Goal: Find specific page/section: Find specific page/section

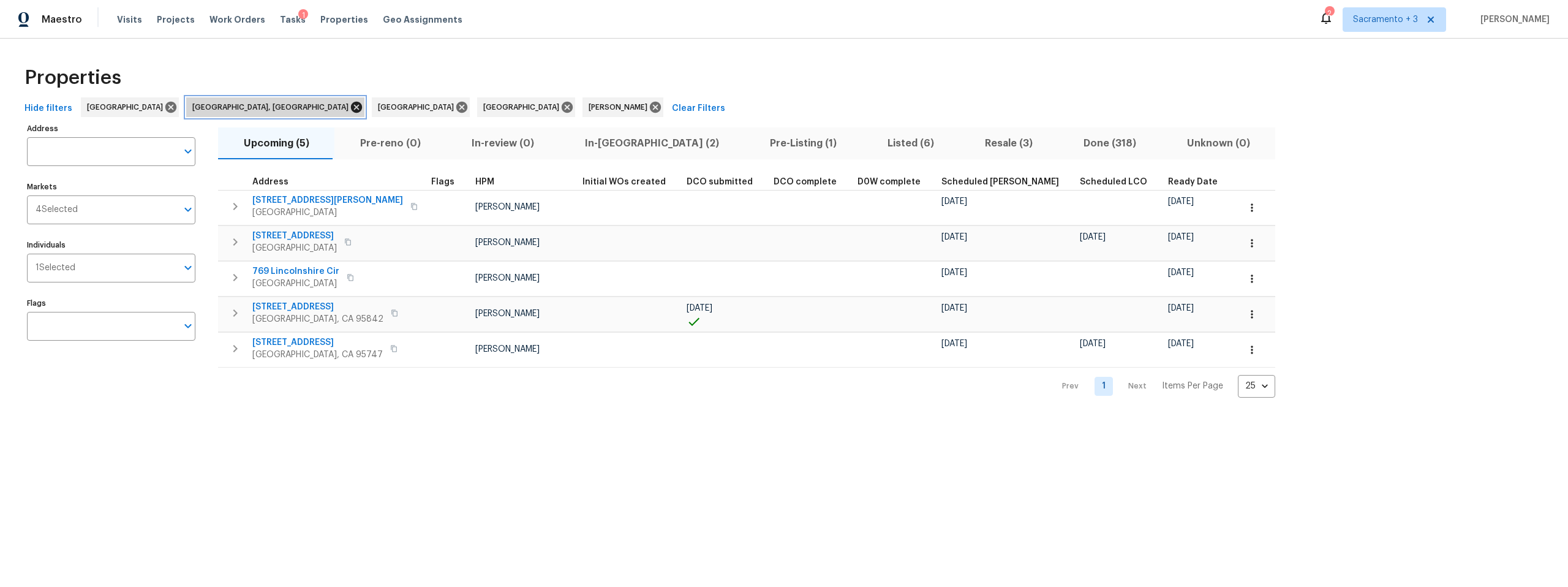
click at [351, 110] on icon at bounding box center [356, 107] width 11 height 11
click at [271, 105] on icon at bounding box center [276, 107] width 11 height 11
click at [357, 105] on icon at bounding box center [364, 107] width 13 height 13
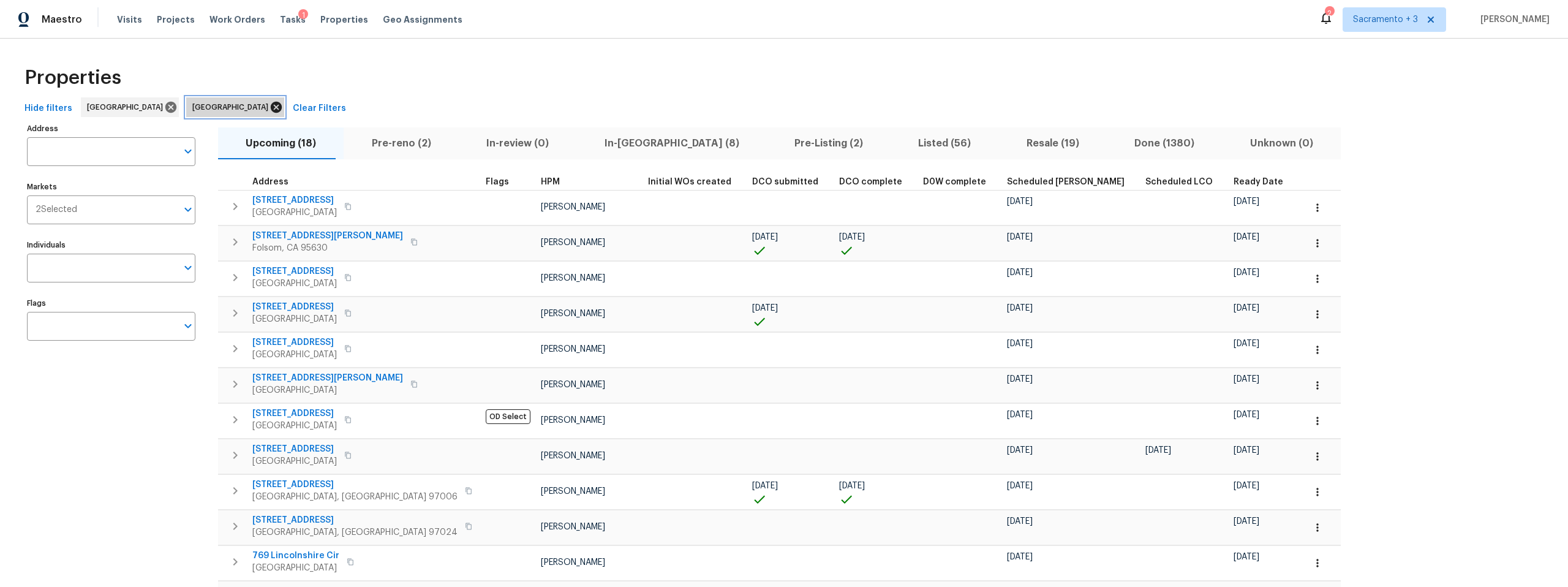
click at [270, 106] on icon at bounding box center [276, 107] width 13 height 13
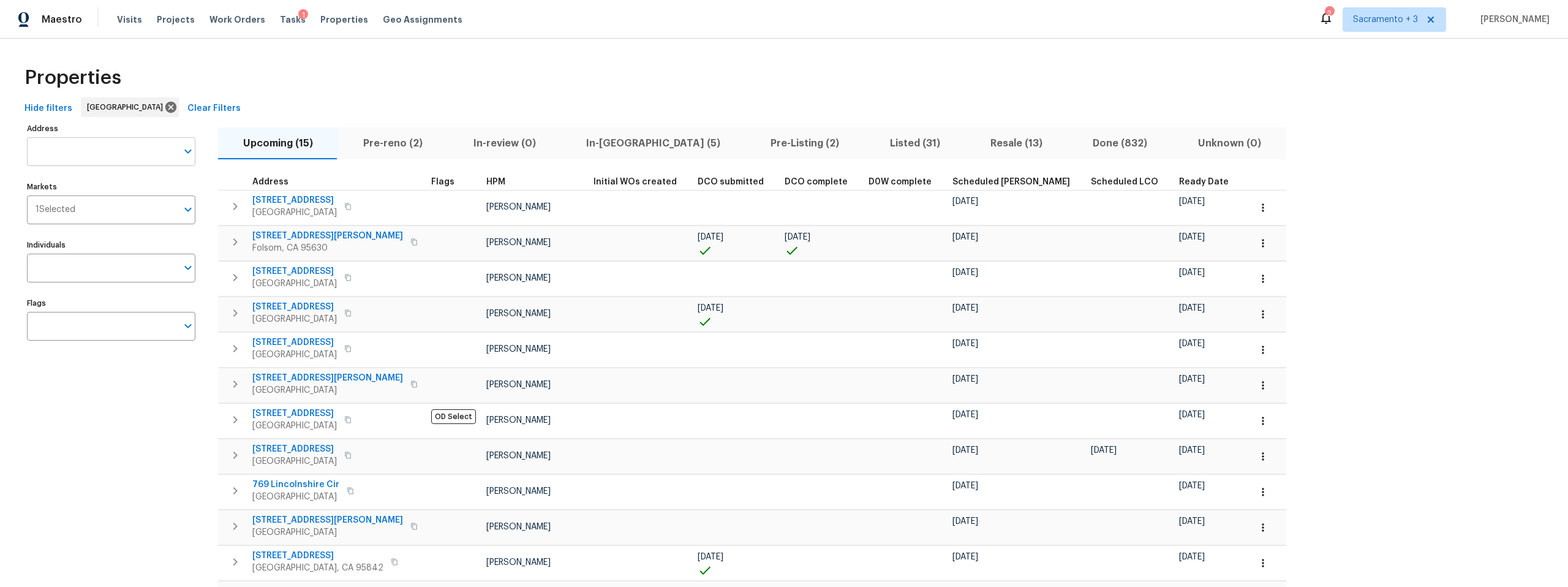
click at [168, 155] on input "Address" at bounding box center [102, 152] width 150 height 29
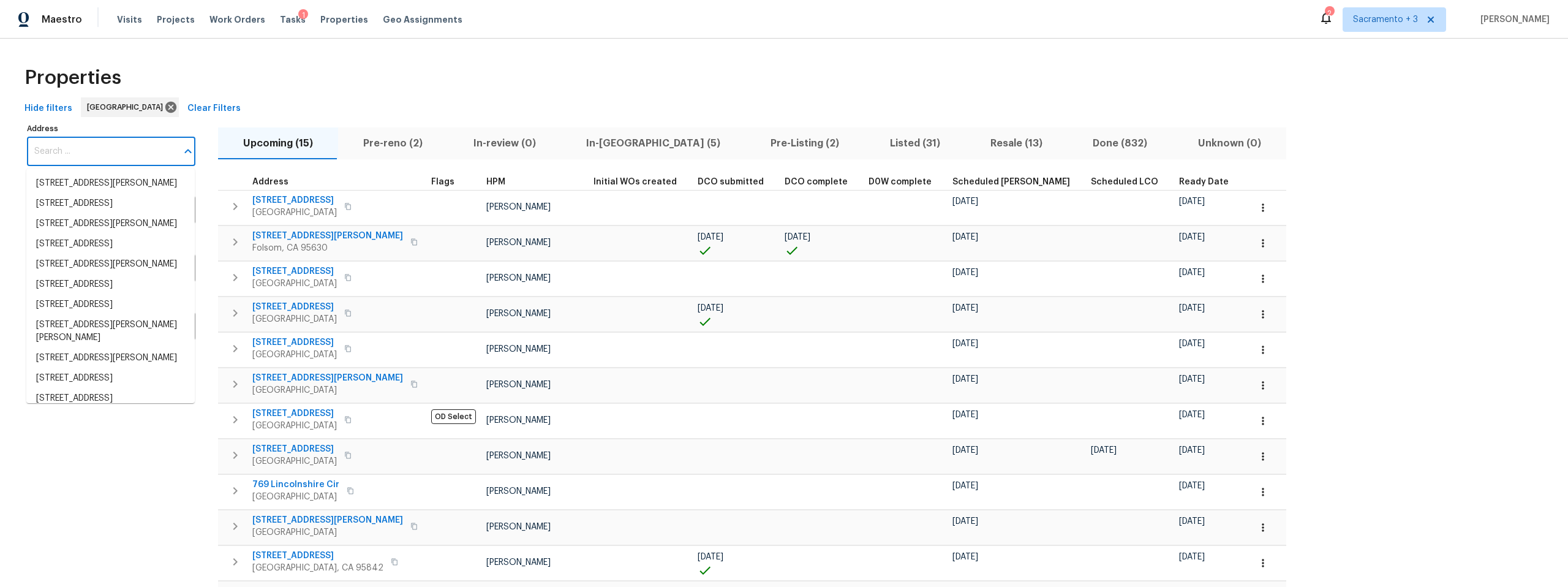
click at [168, 155] on input "Address" at bounding box center [102, 152] width 150 height 29
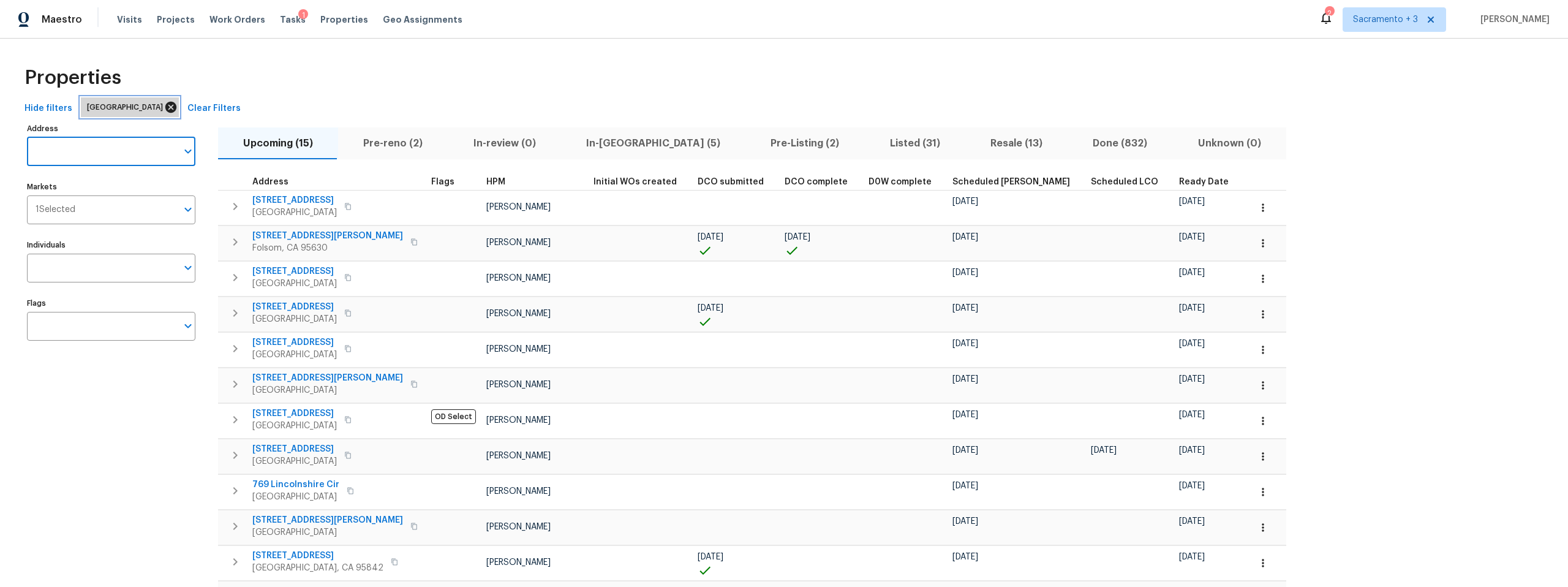
click at [164, 104] on icon at bounding box center [170, 107] width 13 height 13
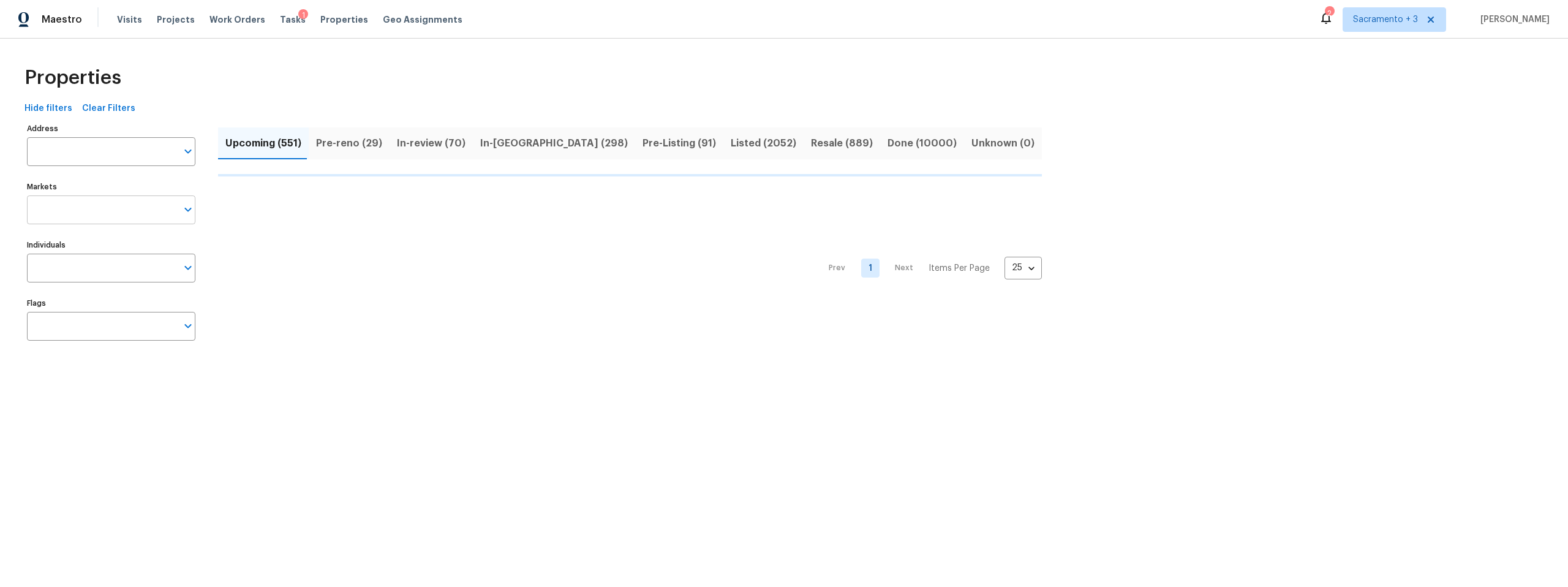
click at [106, 209] on input "Markets" at bounding box center [102, 210] width 150 height 29
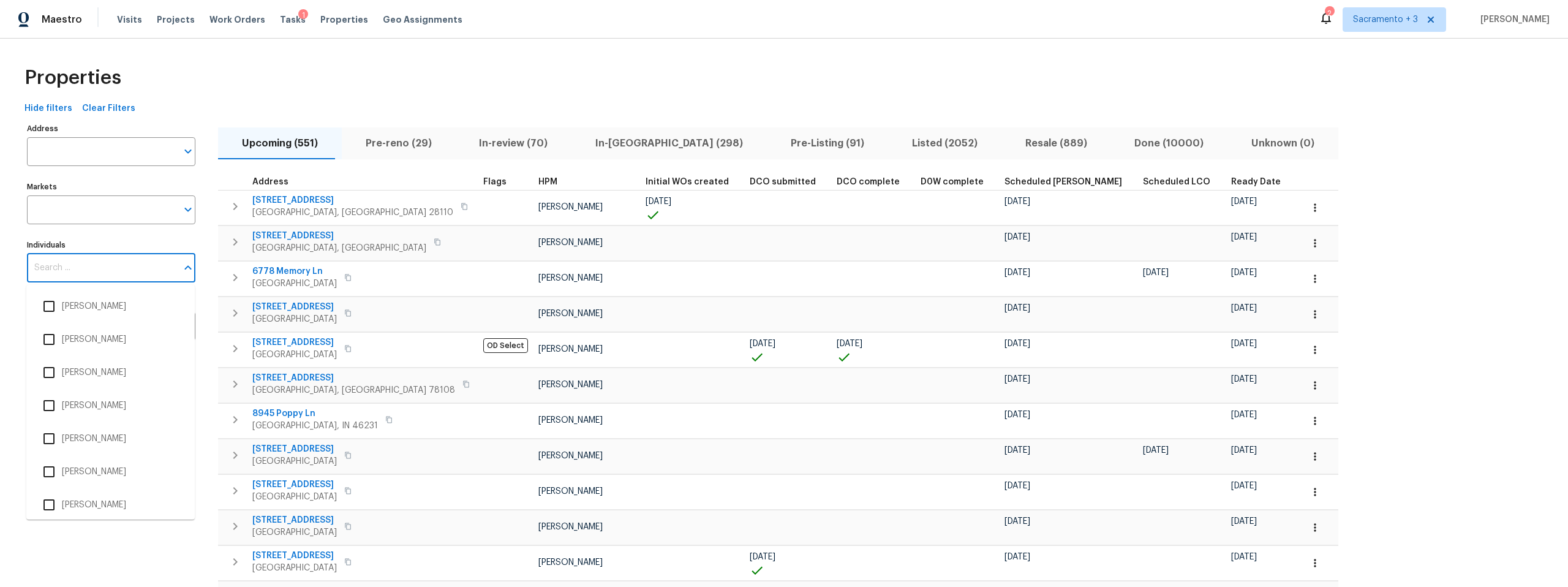
click at [89, 274] on input "Individuals" at bounding box center [102, 268] width 150 height 29
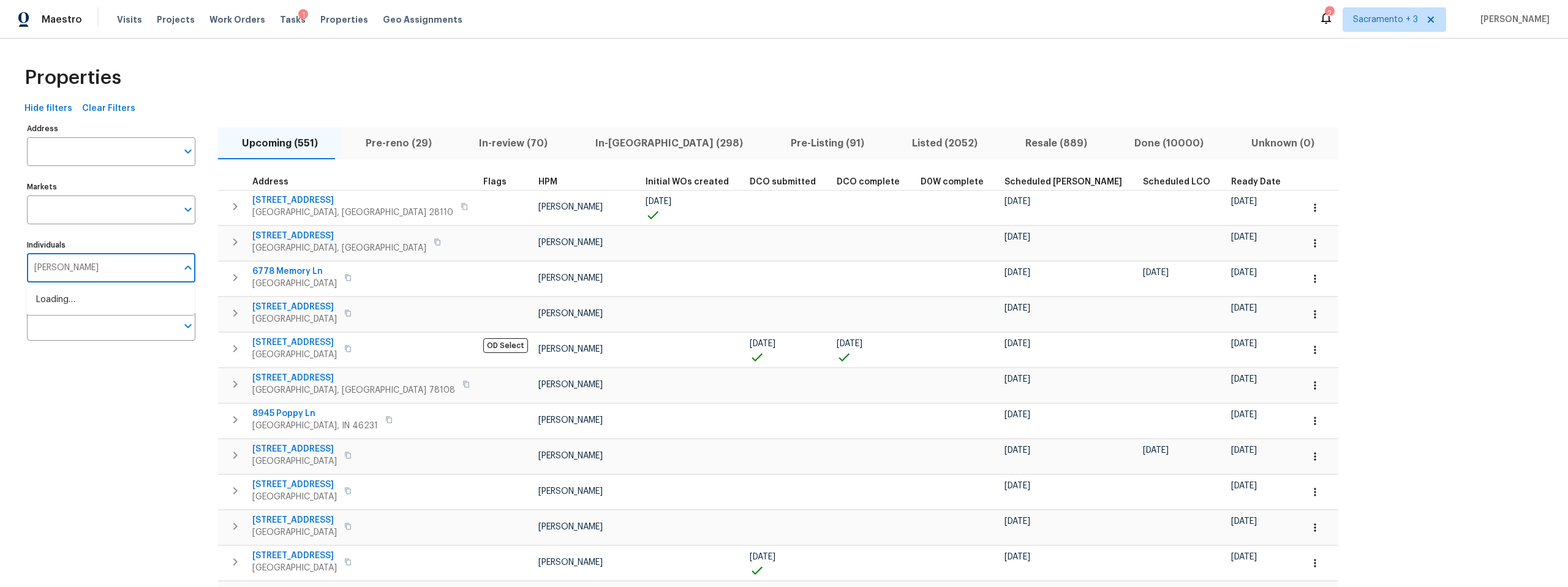
type input "[PERSON_NAME]"
click at [50, 307] on input "checkbox" at bounding box center [49, 306] width 26 height 26
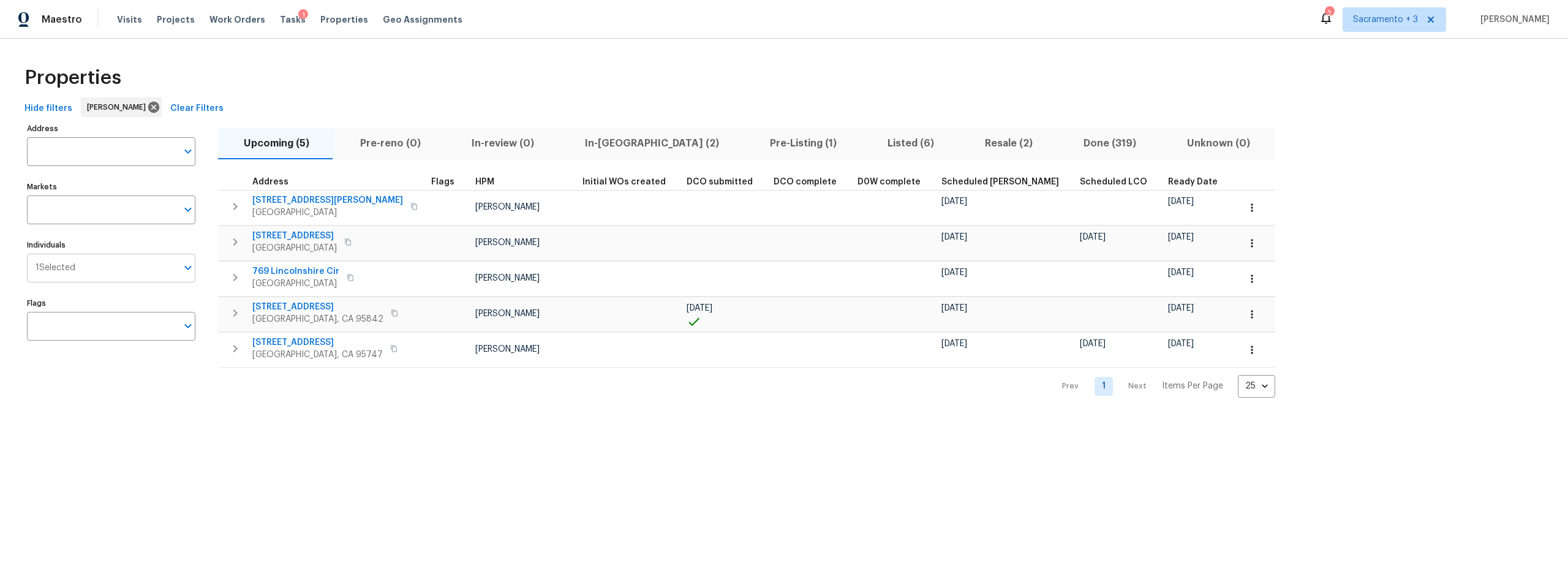
click at [66, 272] on div "1 Selected Individuals" at bounding box center [111, 268] width 168 height 29
click at [118, 110] on span "[PERSON_NAME]" at bounding box center [119, 107] width 63 height 13
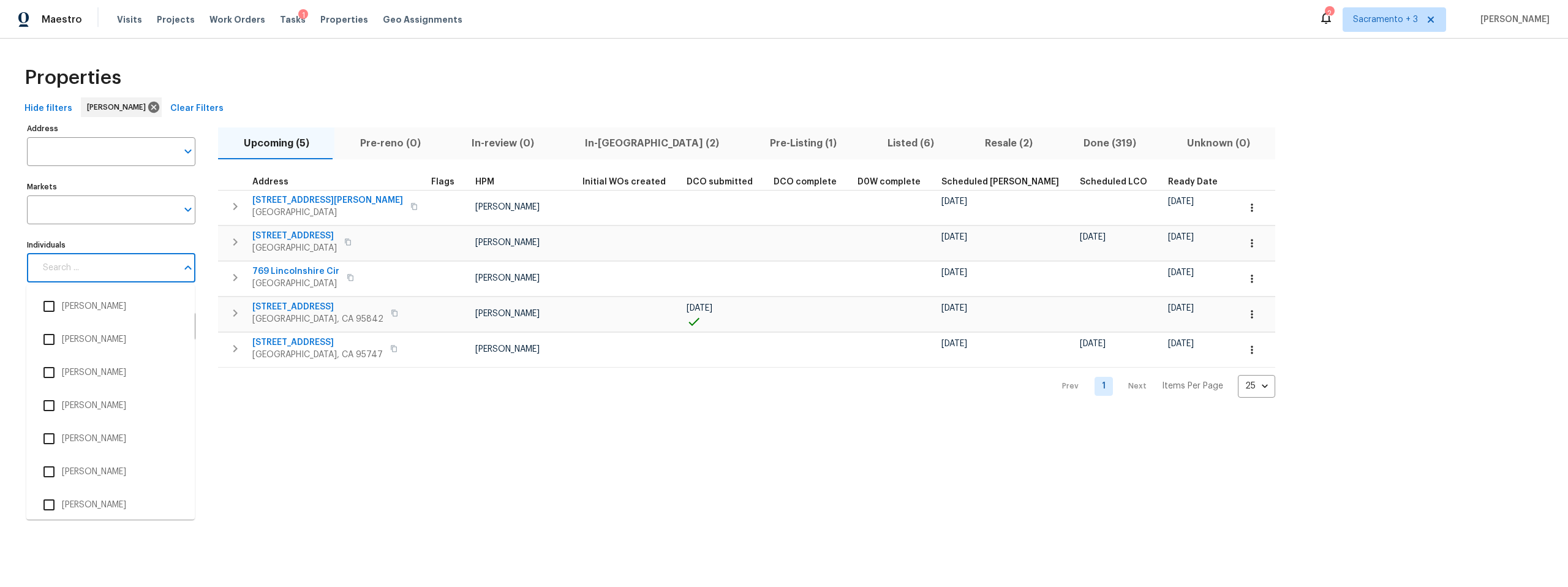
click at [106, 272] on input "Individuals" at bounding box center [106, 268] width 141 height 29
click at [148, 107] on icon at bounding box center [153, 107] width 11 height 11
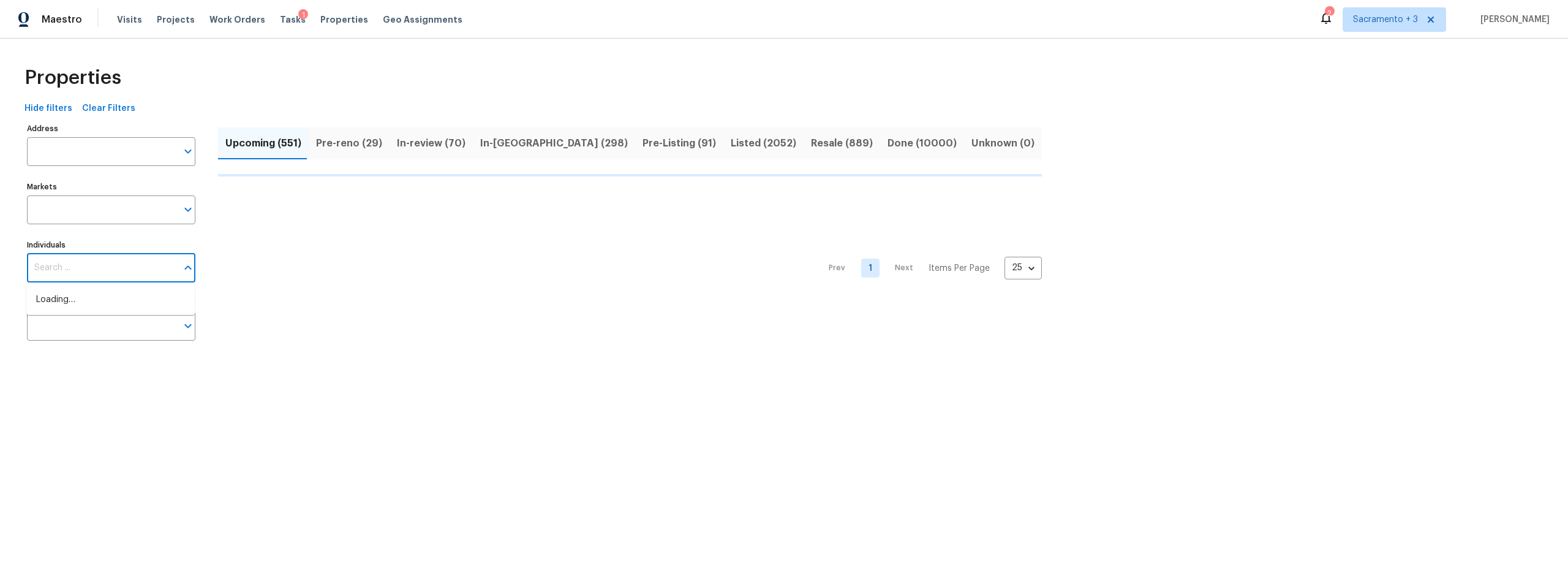
click at [84, 266] on input "Individuals" at bounding box center [102, 268] width 150 height 29
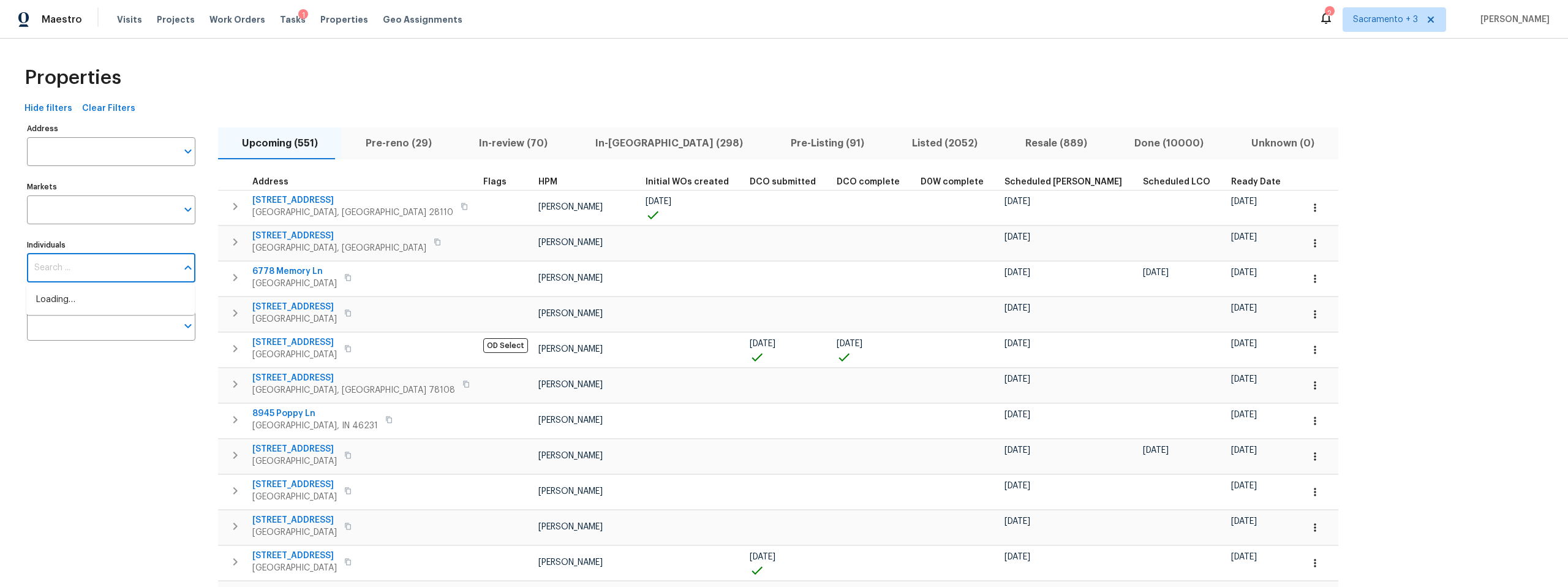
click at [84, 272] on input "Individuals" at bounding box center [102, 268] width 150 height 29
paste input "[PERSON_NAME]"
type input "[PERSON_NAME]"
click at [84, 302] on li "[PERSON_NAME]" at bounding box center [110, 306] width 149 height 26
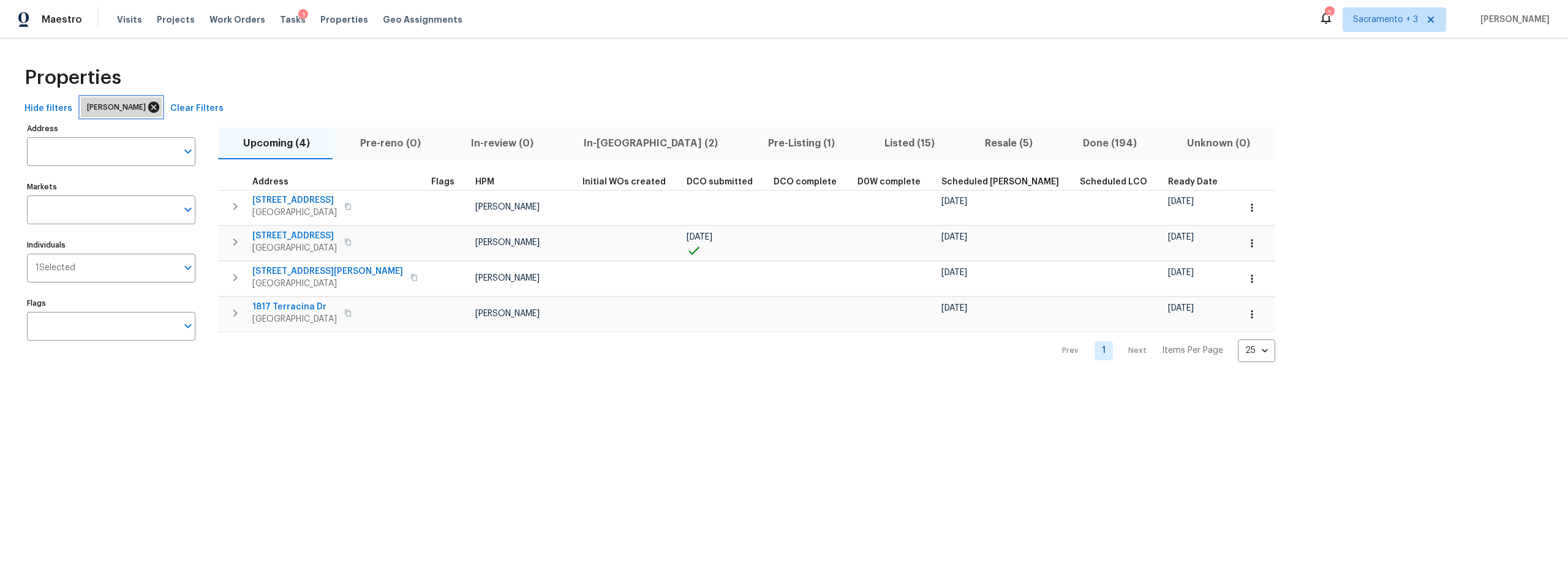
click at [153, 110] on icon at bounding box center [153, 107] width 11 height 11
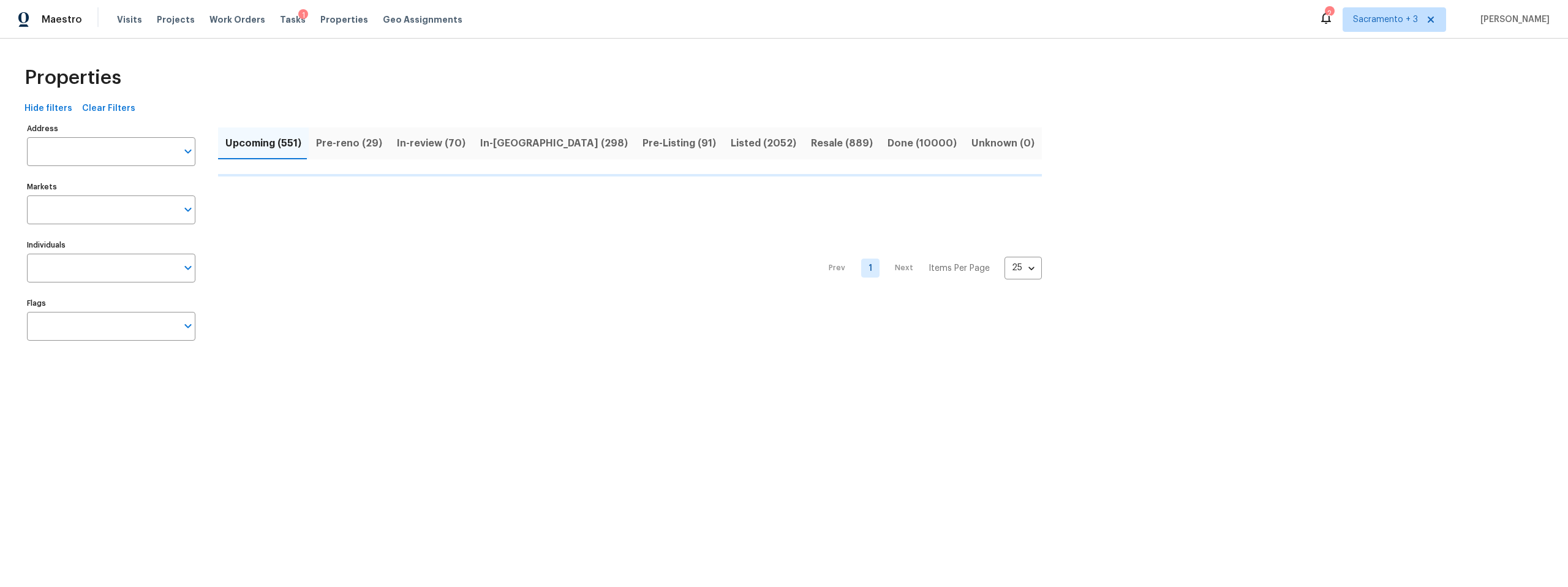
click at [100, 223] on input "Markets" at bounding box center [102, 210] width 150 height 29
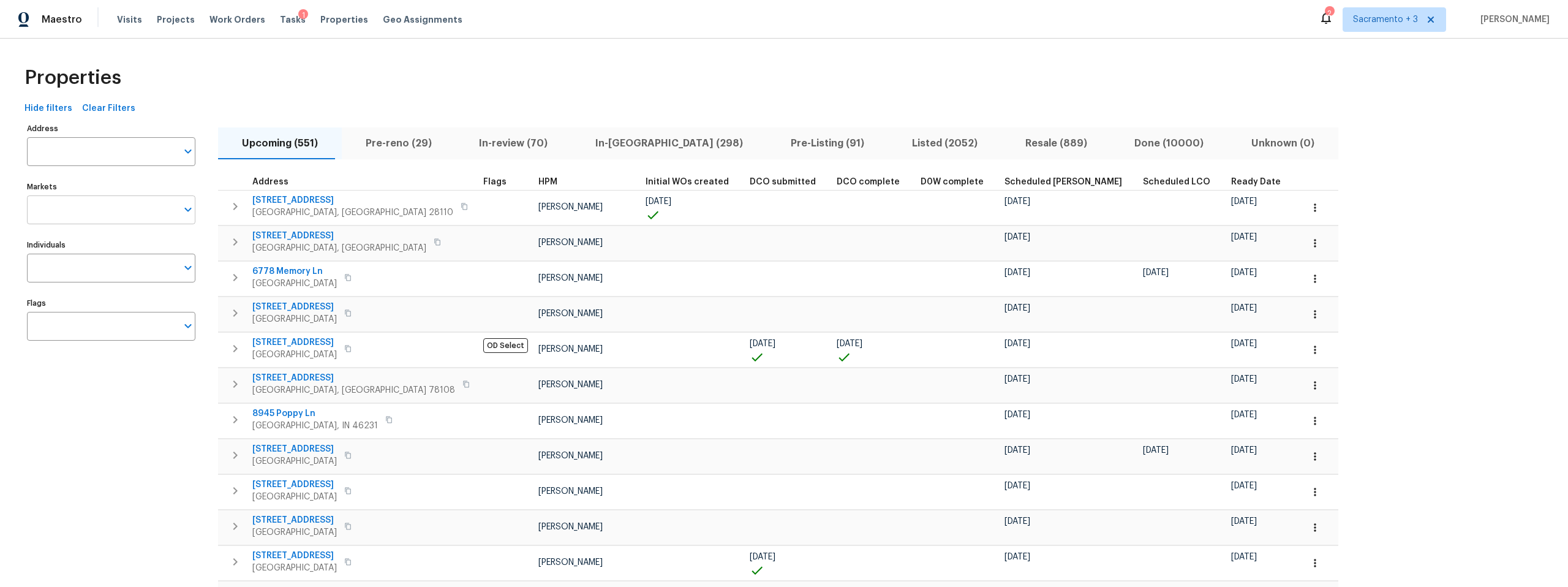
click at [100, 209] on input "Markets" at bounding box center [102, 210] width 150 height 29
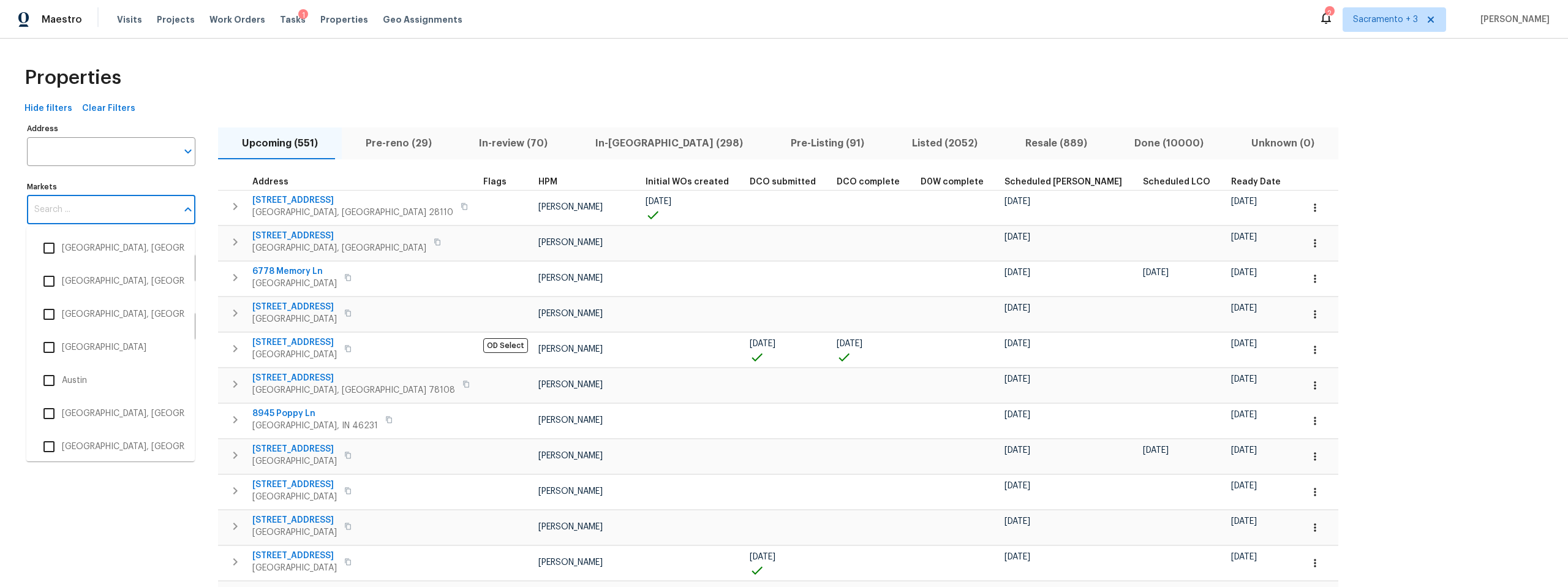
paste input "[PERSON_NAME]"
type input "[PERSON_NAME]"
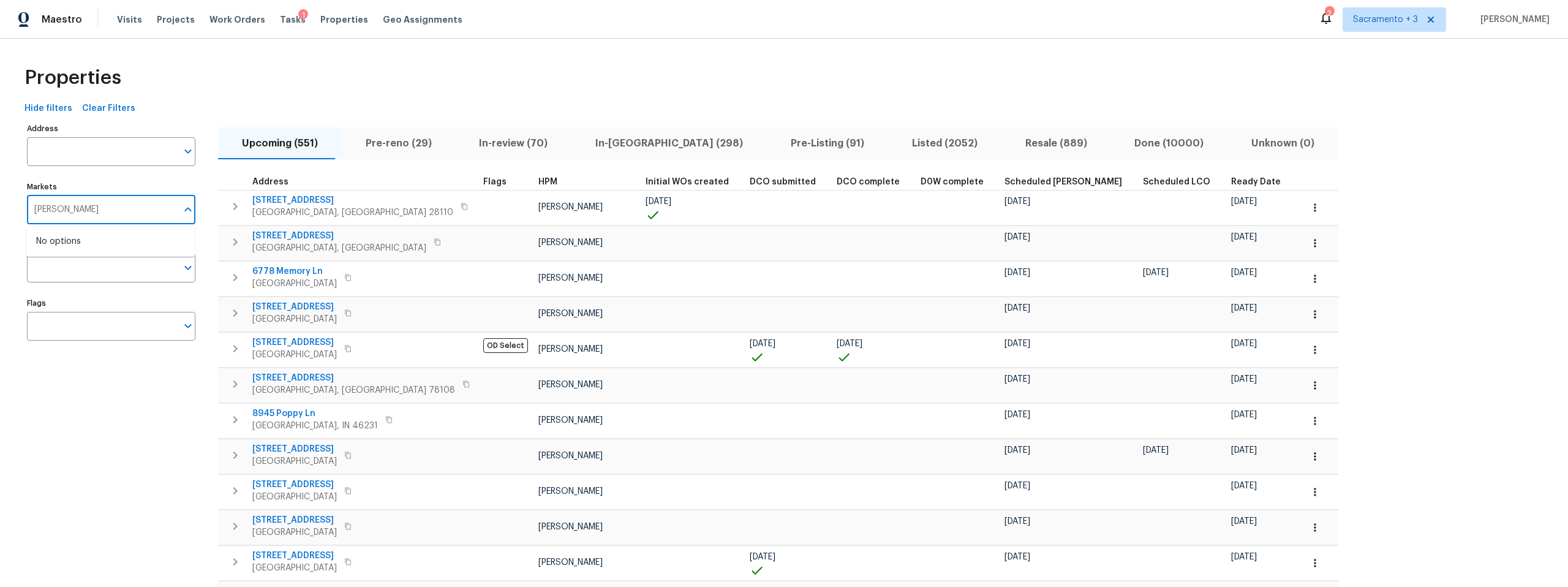
click at [116, 215] on input "[PERSON_NAME]" at bounding box center [102, 210] width 150 height 29
click at [200, 109] on div "Hide filters Clear Filters" at bounding box center [784, 108] width 1529 height 22
click at [79, 269] on input "Individuals" at bounding box center [102, 268] width 150 height 29
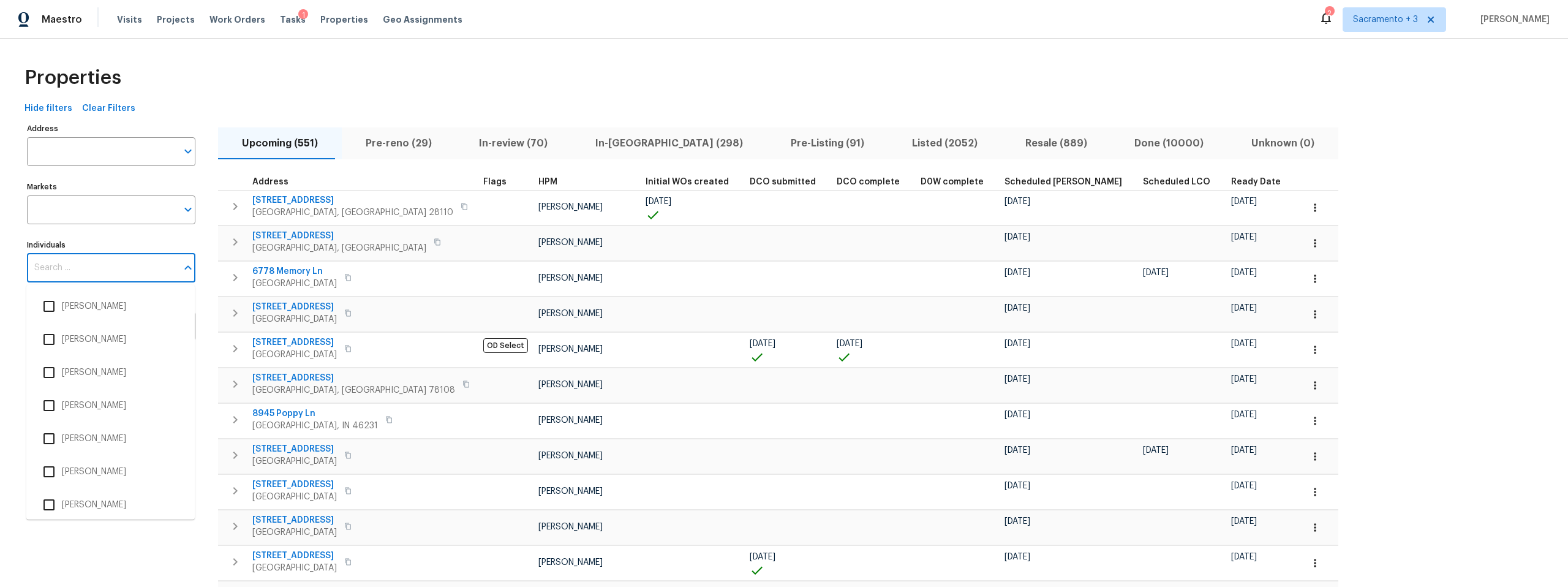
paste input "[PERSON_NAME]"
type input "[PERSON_NAME]"
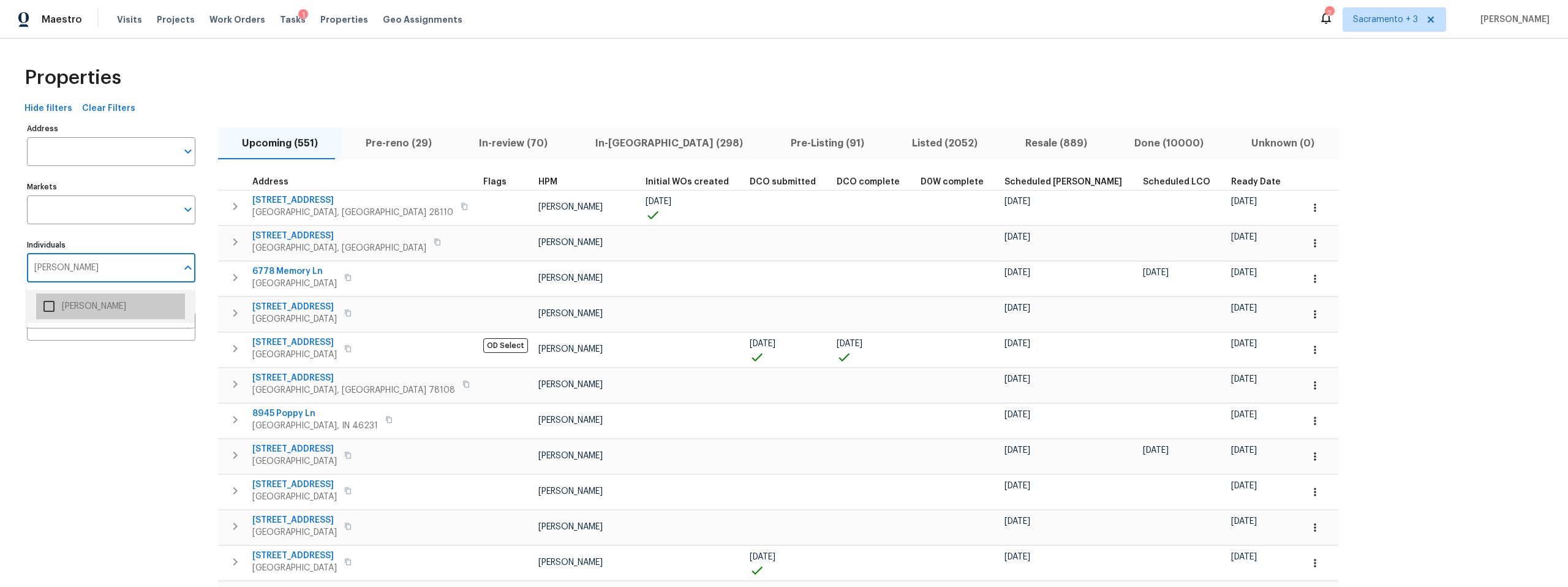
click at [79, 303] on li "[PERSON_NAME]" at bounding box center [110, 306] width 149 height 26
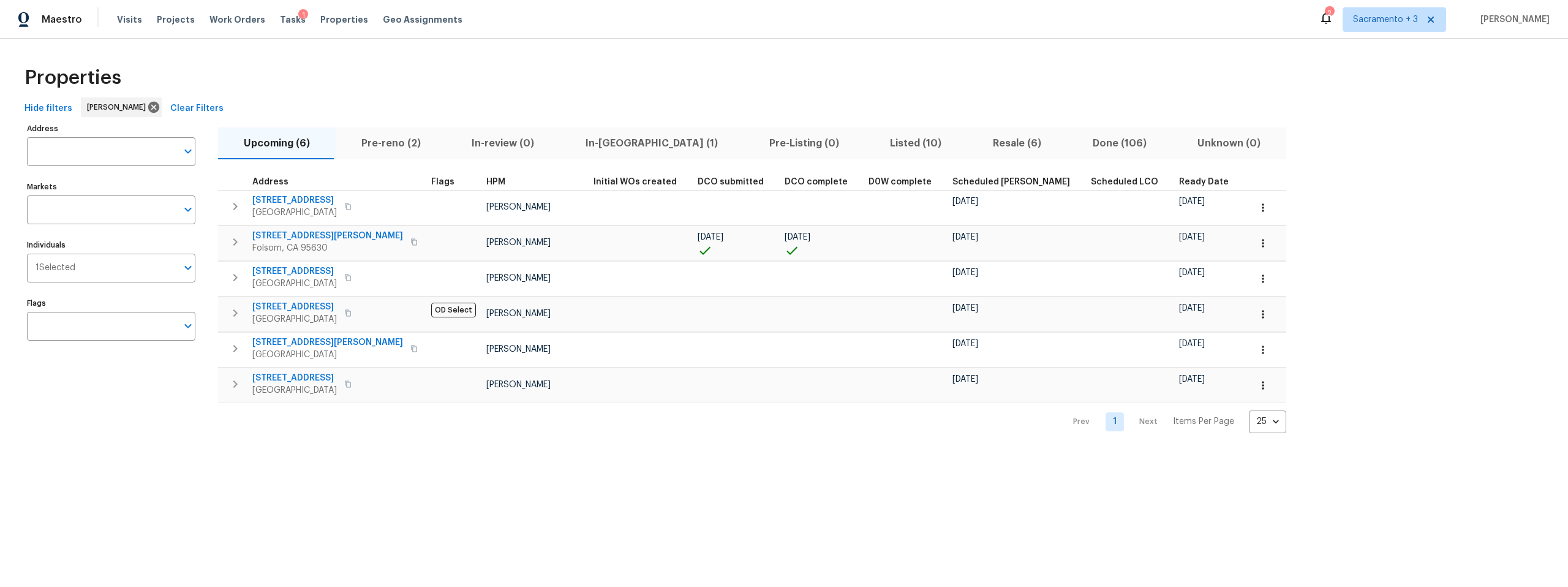
click at [172, 105] on span "Clear Filters" at bounding box center [197, 108] width 54 height 15
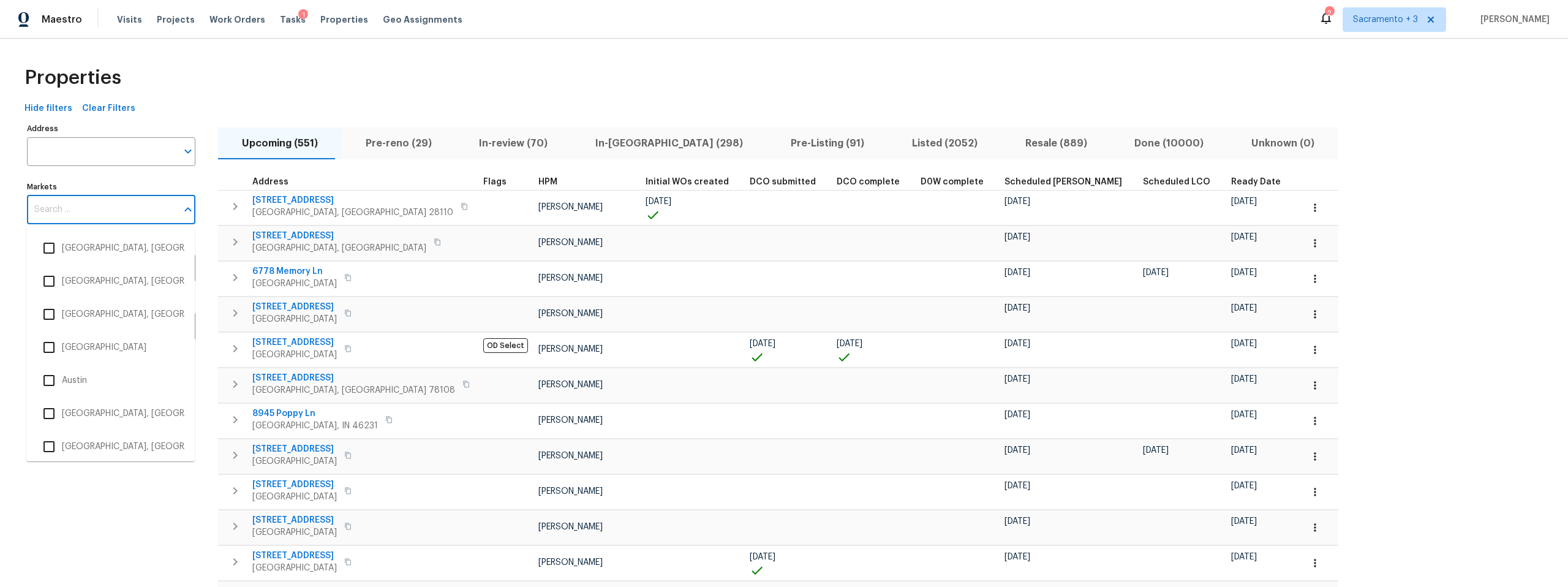
click at [74, 219] on input "Markets" at bounding box center [102, 210] width 150 height 29
type input "port"
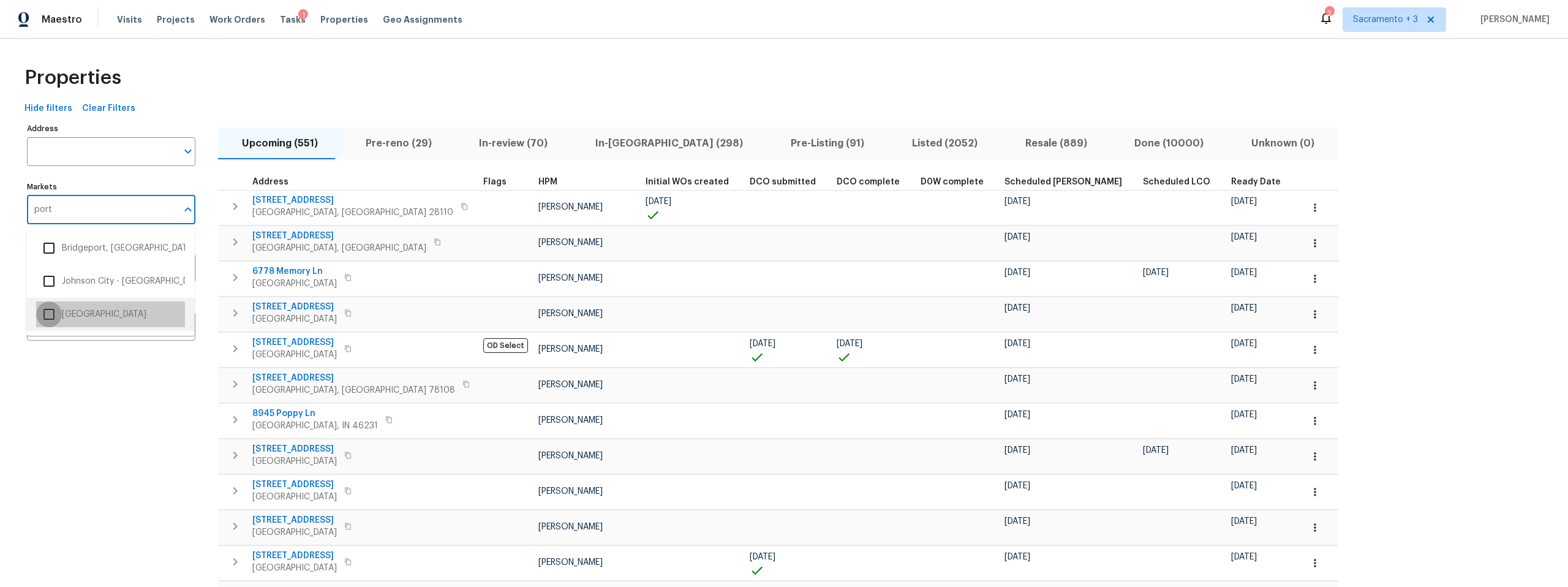
click at [57, 307] on input "checkbox" at bounding box center [49, 314] width 26 height 26
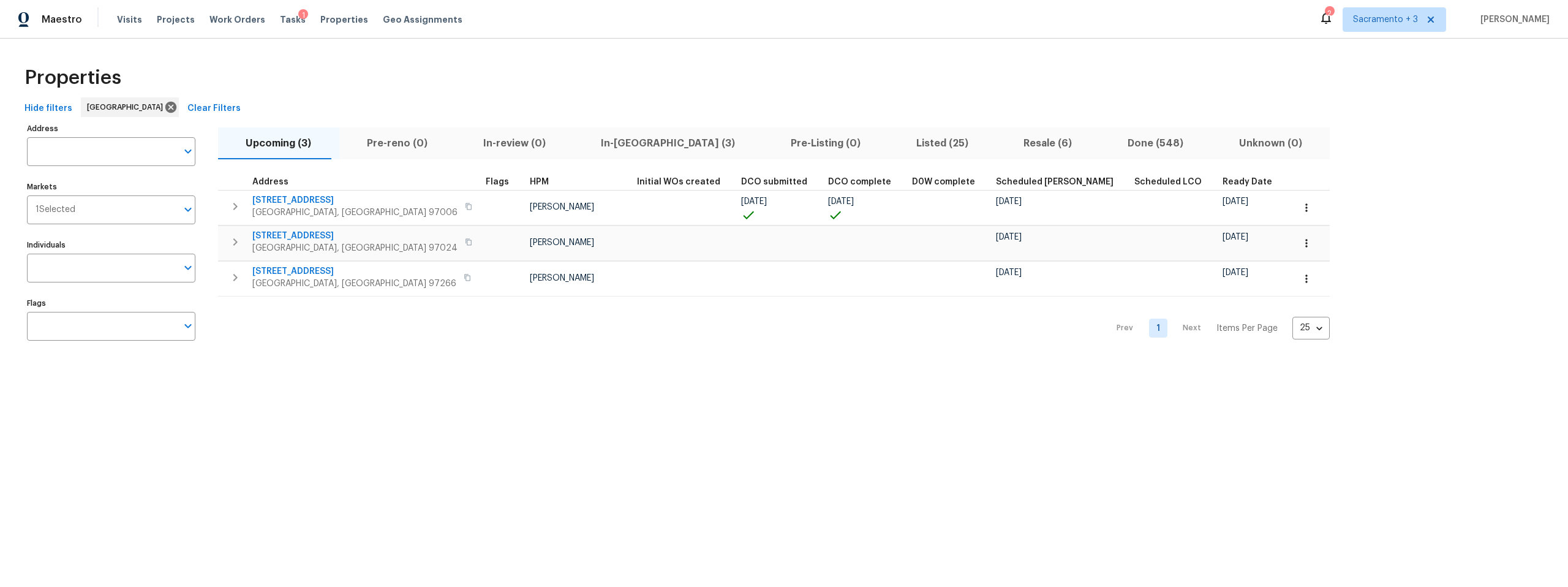
click at [188, 108] on span "Clear Filters" at bounding box center [214, 108] width 54 height 15
click at [168, 108] on div "Hide filters [GEOGRAPHIC_DATA] Clear Filters" at bounding box center [784, 108] width 1529 height 22
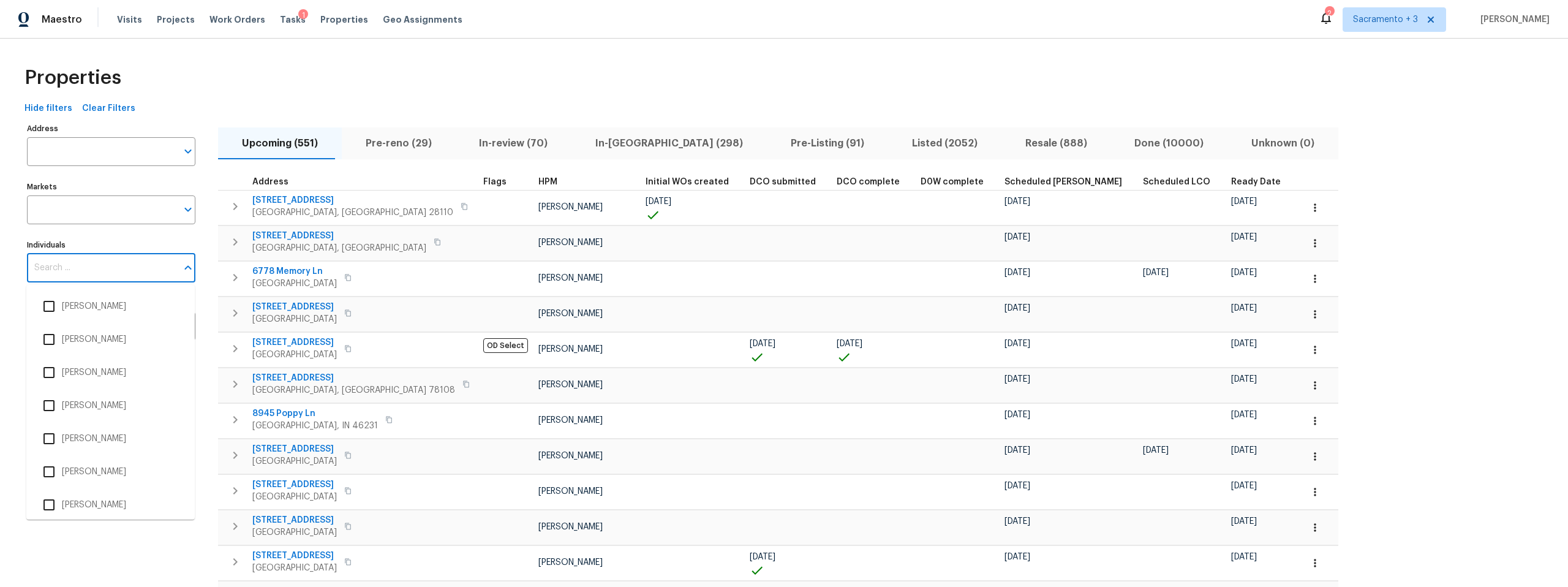
click at [93, 274] on input "Individuals" at bounding box center [102, 268] width 150 height 29
paste input "[PERSON_NAME]"
type input "[PERSON_NAME]"
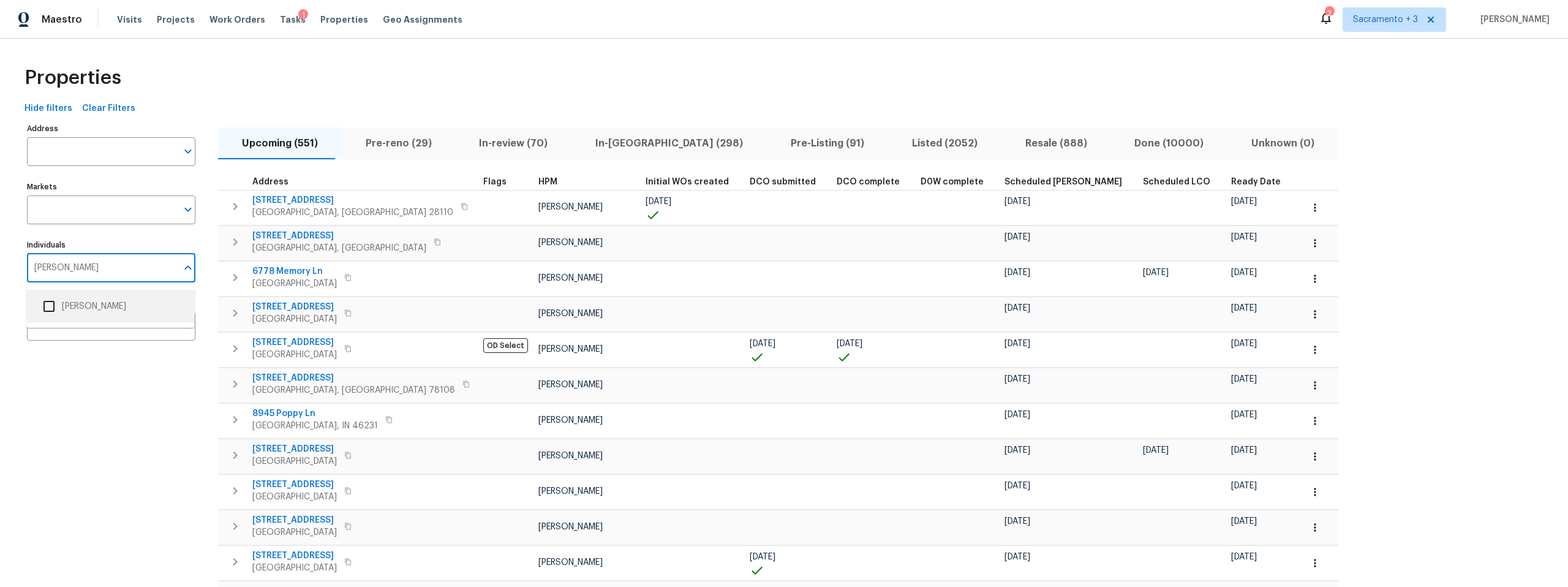
click at [89, 303] on li "[PERSON_NAME]" at bounding box center [110, 306] width 149 height 26
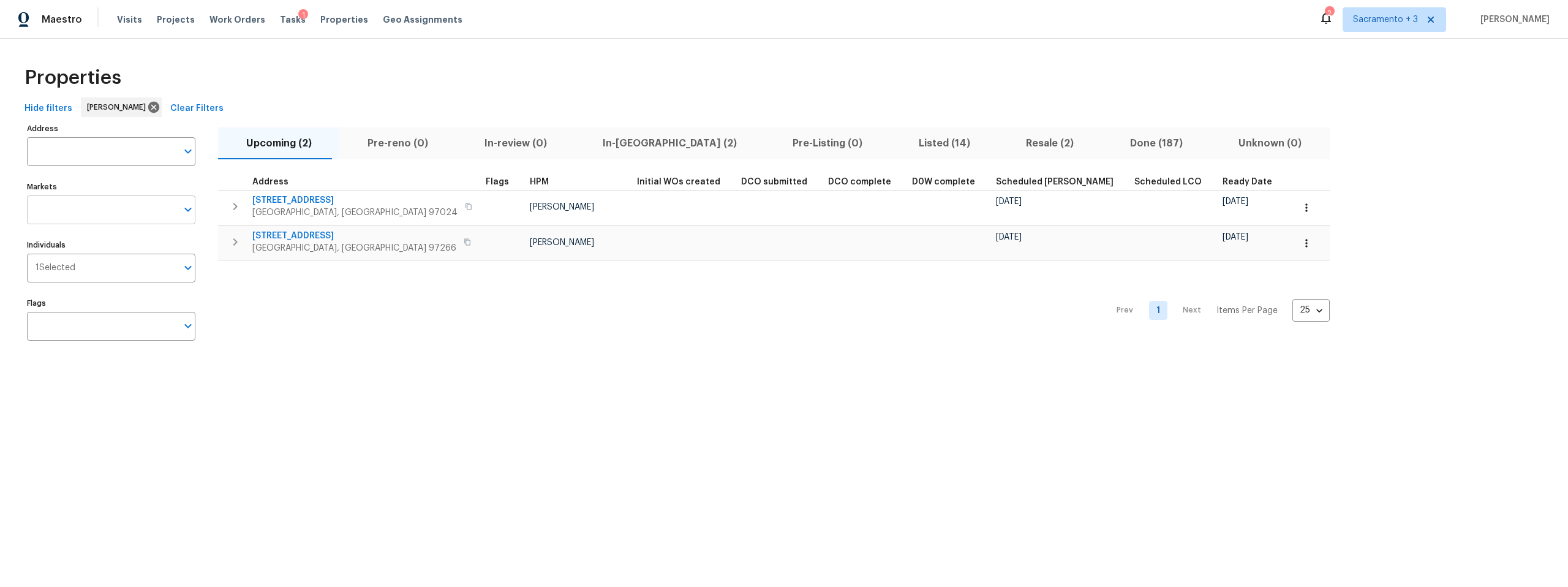
click at [108, 215] on input "Markets" at bounding box center [102, 210] width 150 height 29
click at [148, 107] on icon at bounding box center [153, 107] width 11 height 11
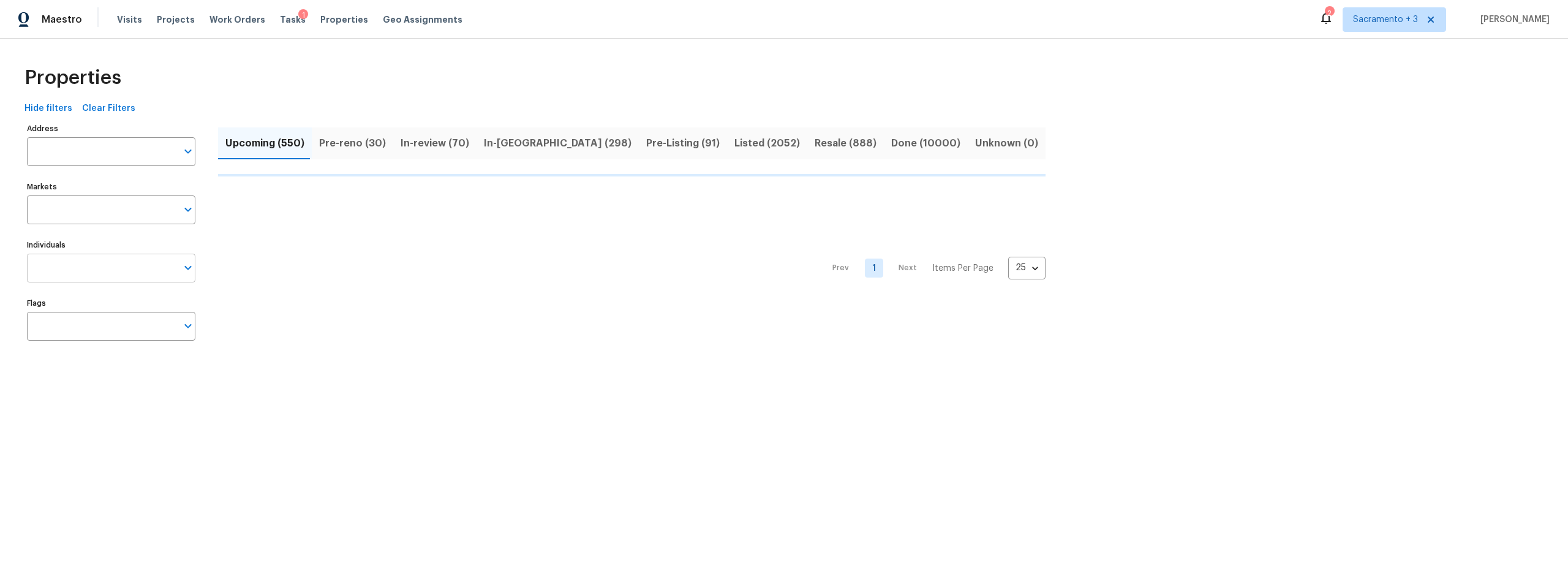
click at [102, 270] on input "Individuals" at bounding box center [102, 268] width 150 height 29
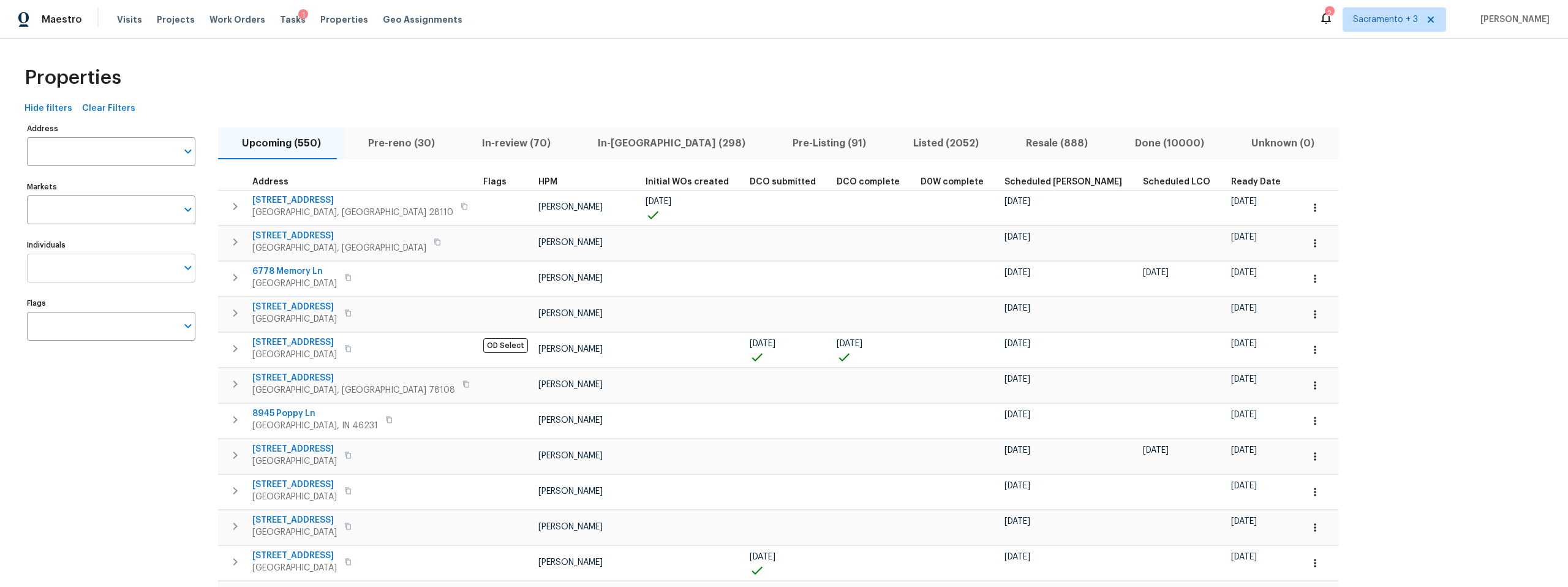
click at [100, 270] on input "Individuals" at bounding box center [102, 268] width 150 height 29
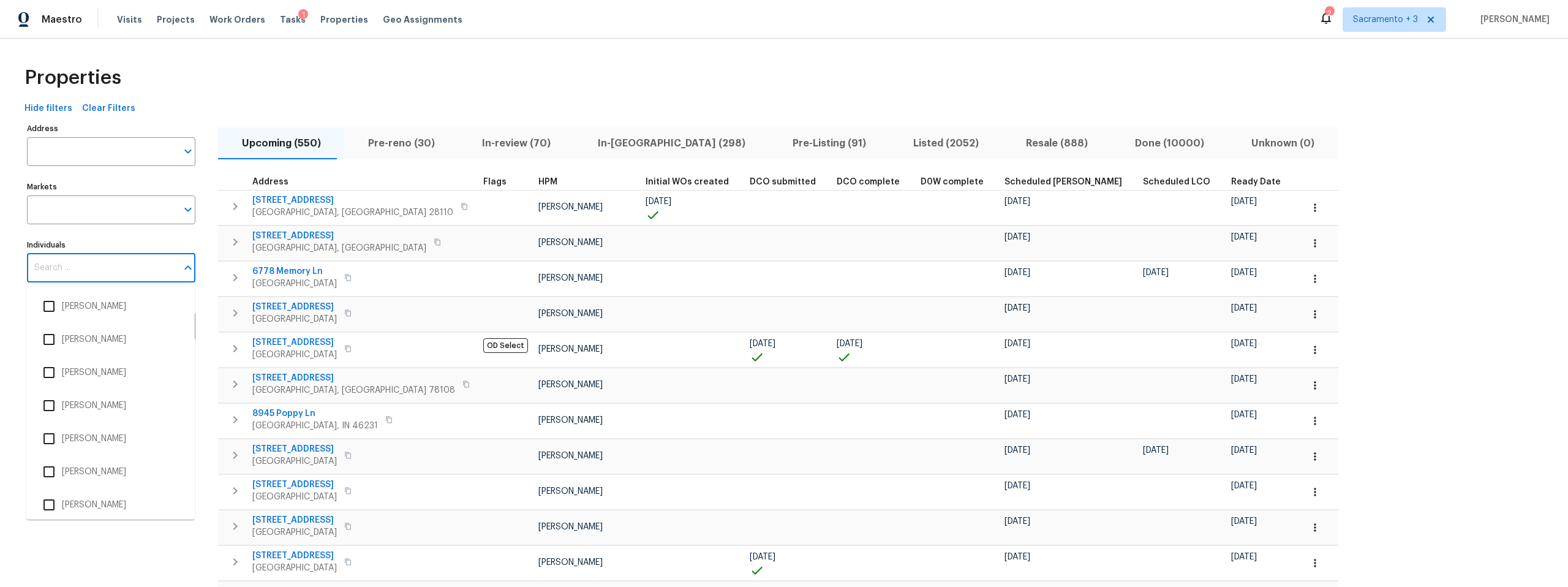
paste input "[PERSON_NAME]"
type input "[PERSON_NAME]"
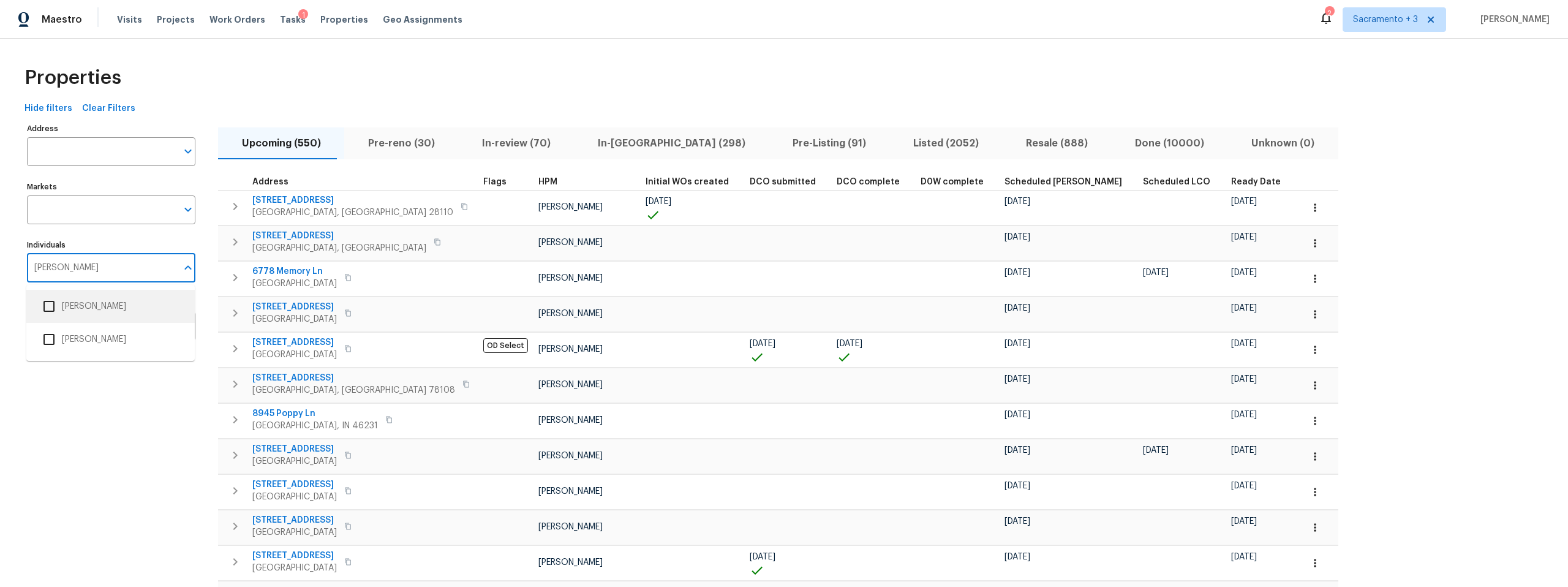
click at [47, 307] on input "checkbox" at bounding box center [49, 306] width 26 height 26
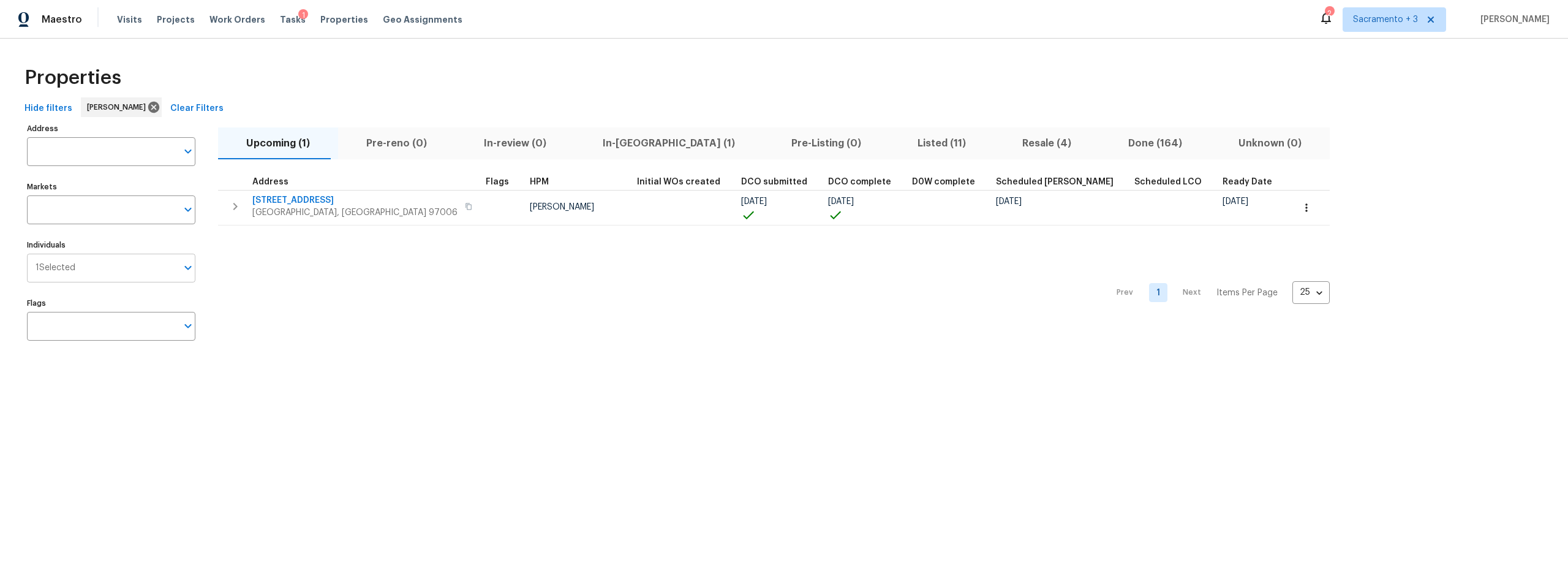
click at [58, 270] on span "1 Selected" at bounding box center [56, 268] width 40 height 11
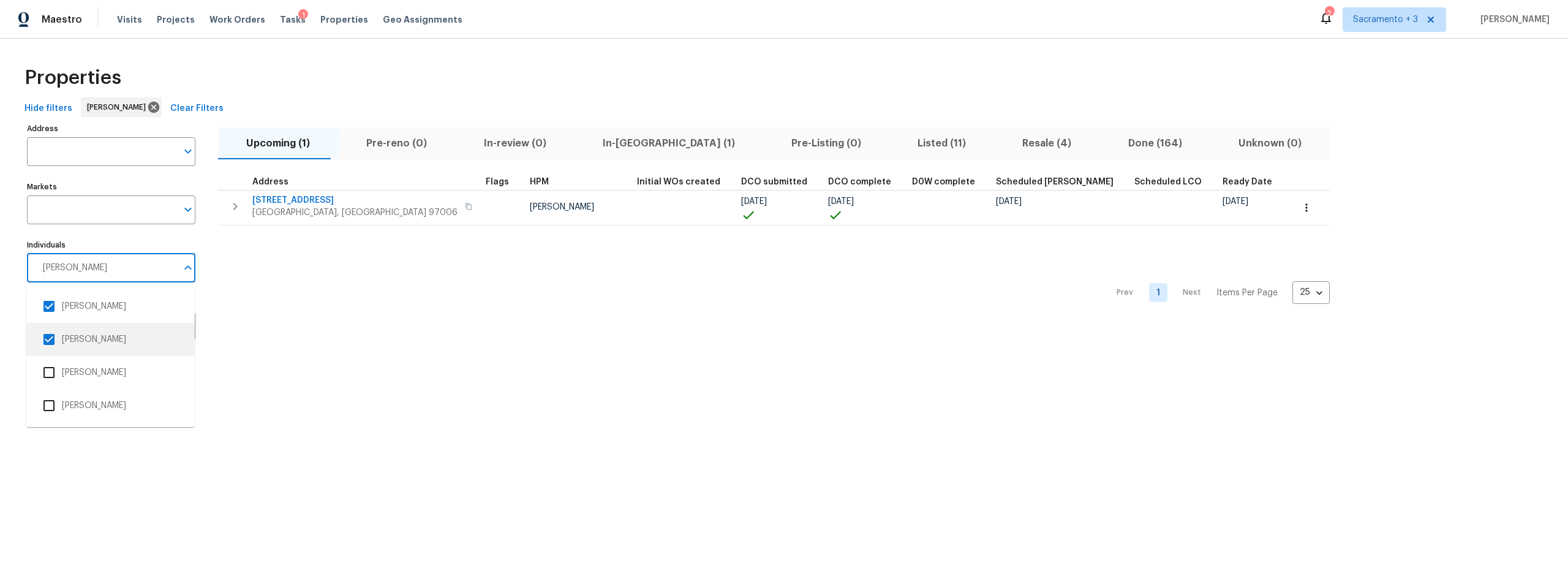
type input "[PERSON_NAME]"
click at [357, 344] on div "Prev 1 Next Items Per Page 25 25 ​" at bounding box center [774, 289] width 1111 height 128
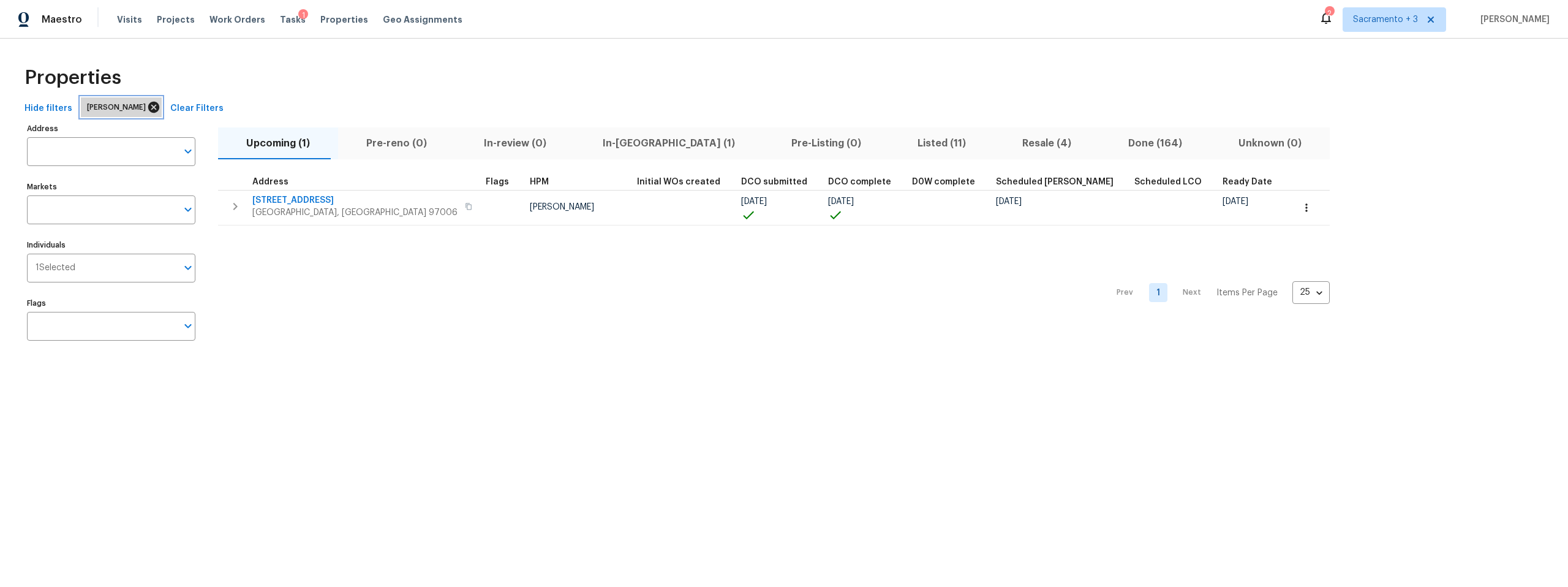
click at [148, 107] on icon at bounding box center [153, 107] width 11 height 11
click at [136, 107] on div "Hide filters [PERSON_NAME] Clear Filters" at bounding box center [784, 108] width 1529 height 22
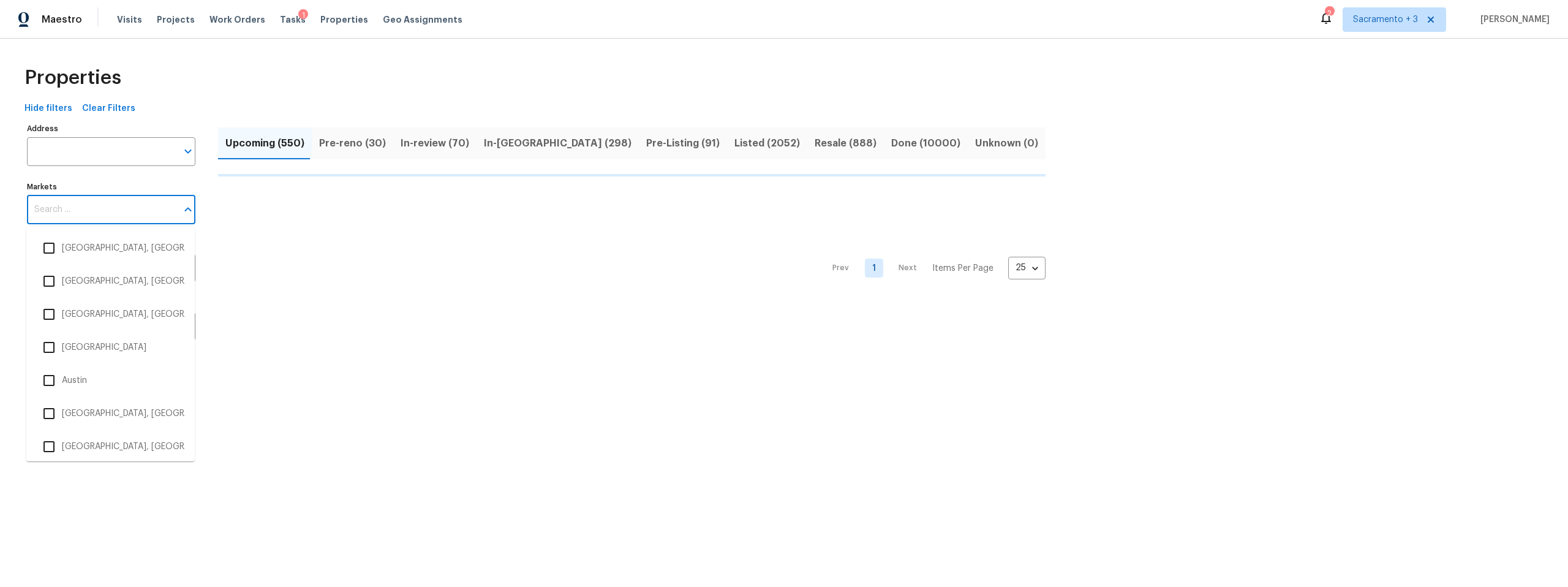
click at [89, 207] on input "Markets" at bounding box center [102, 210] width 150 height 29
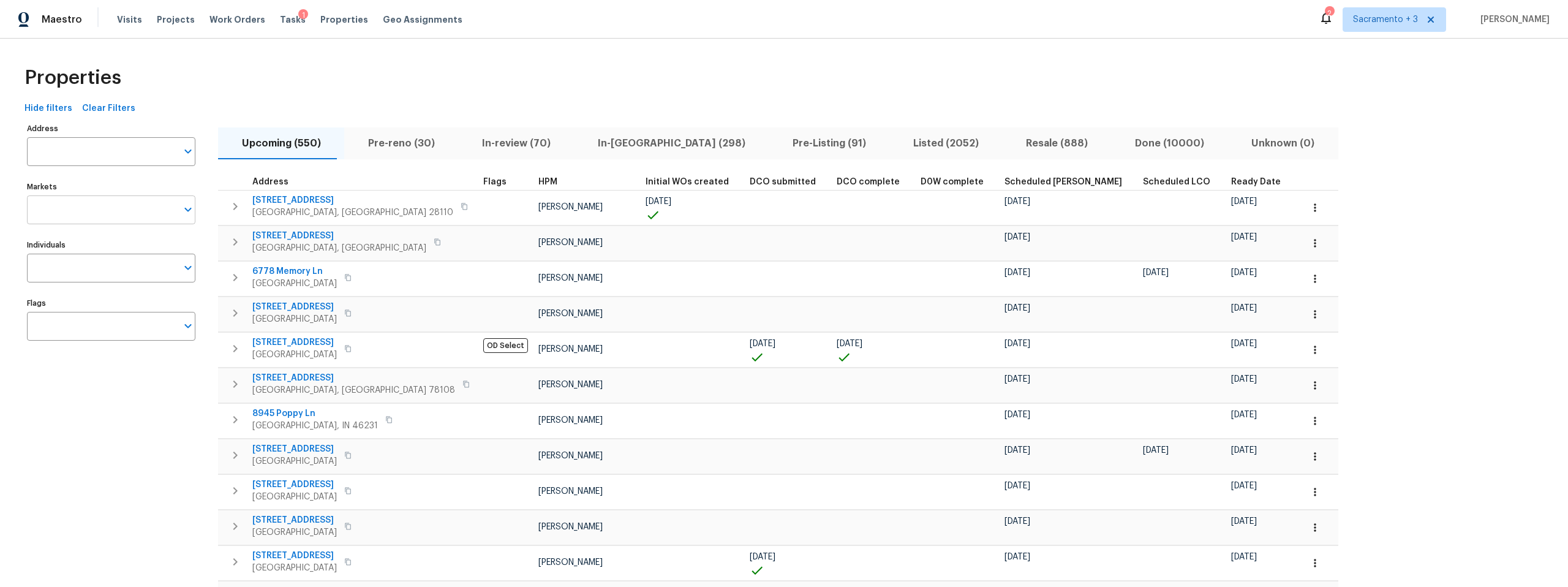
click at [75, 214] on input "Markets" at bounding box center [102, 210] width 150 height 29
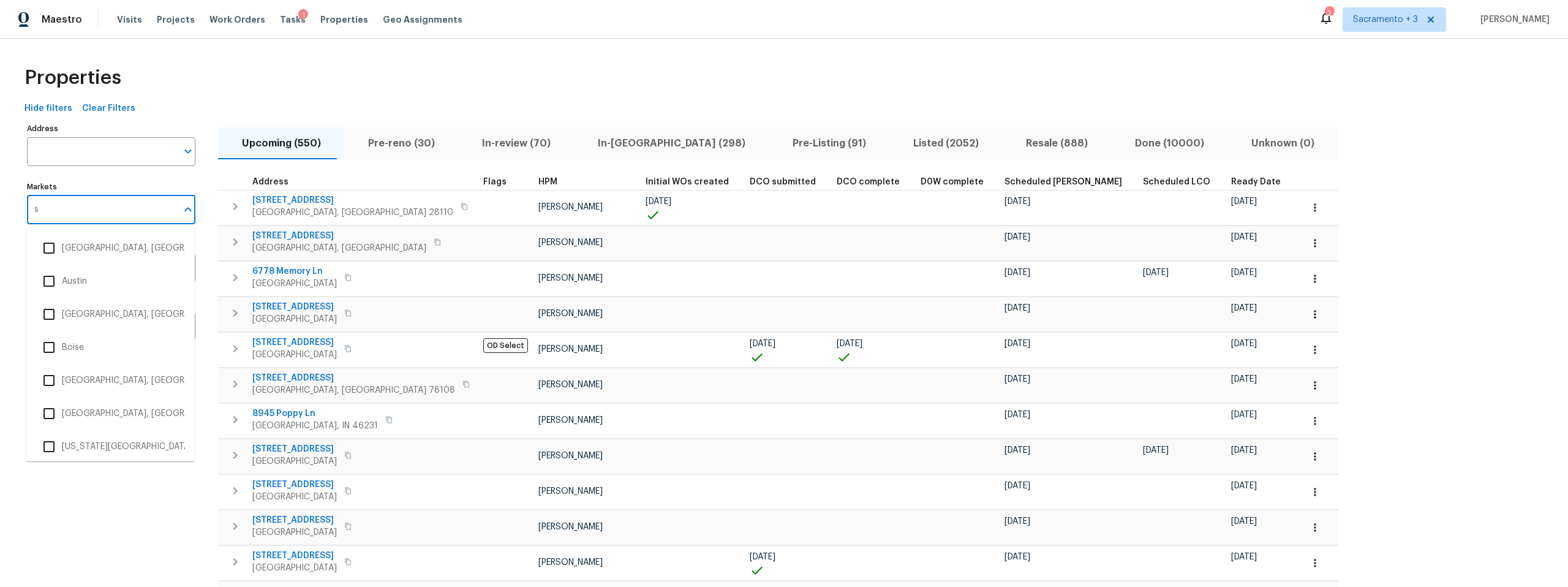
type input "sf"
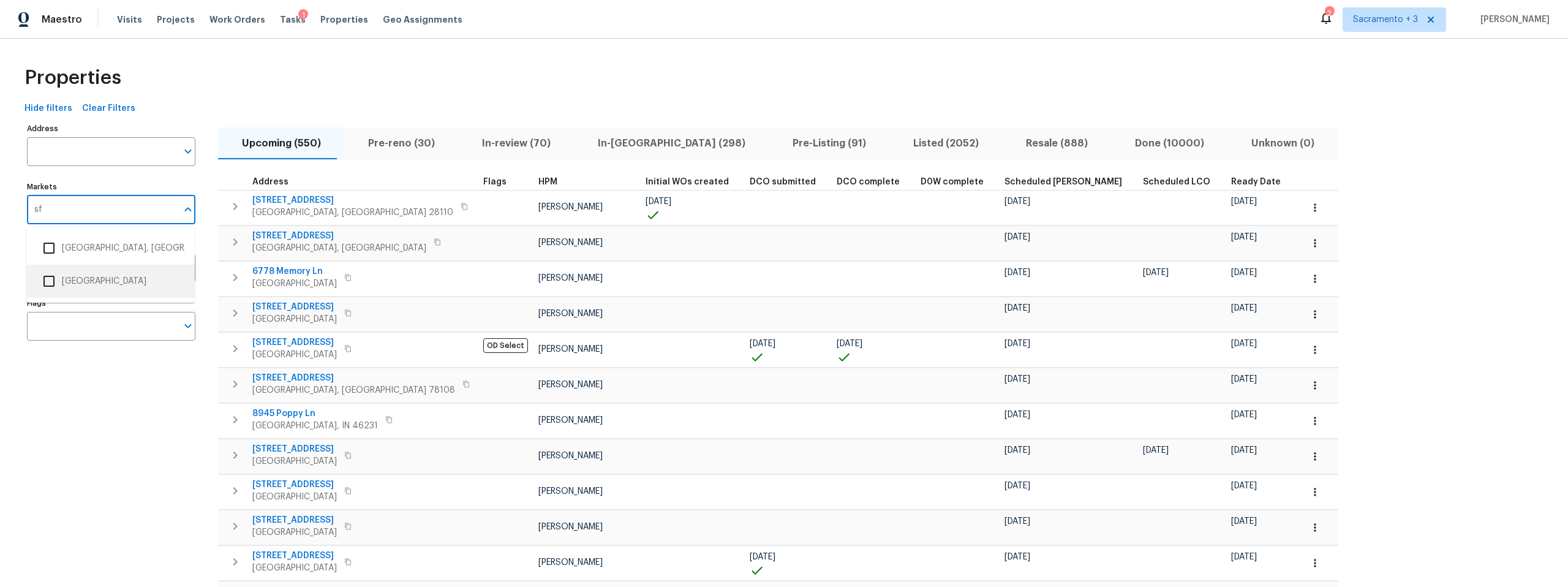
click at [75, 276] on li "[GEOGRAPHIC_DATA]" at bounding box center [110, 281] width 149 height 26
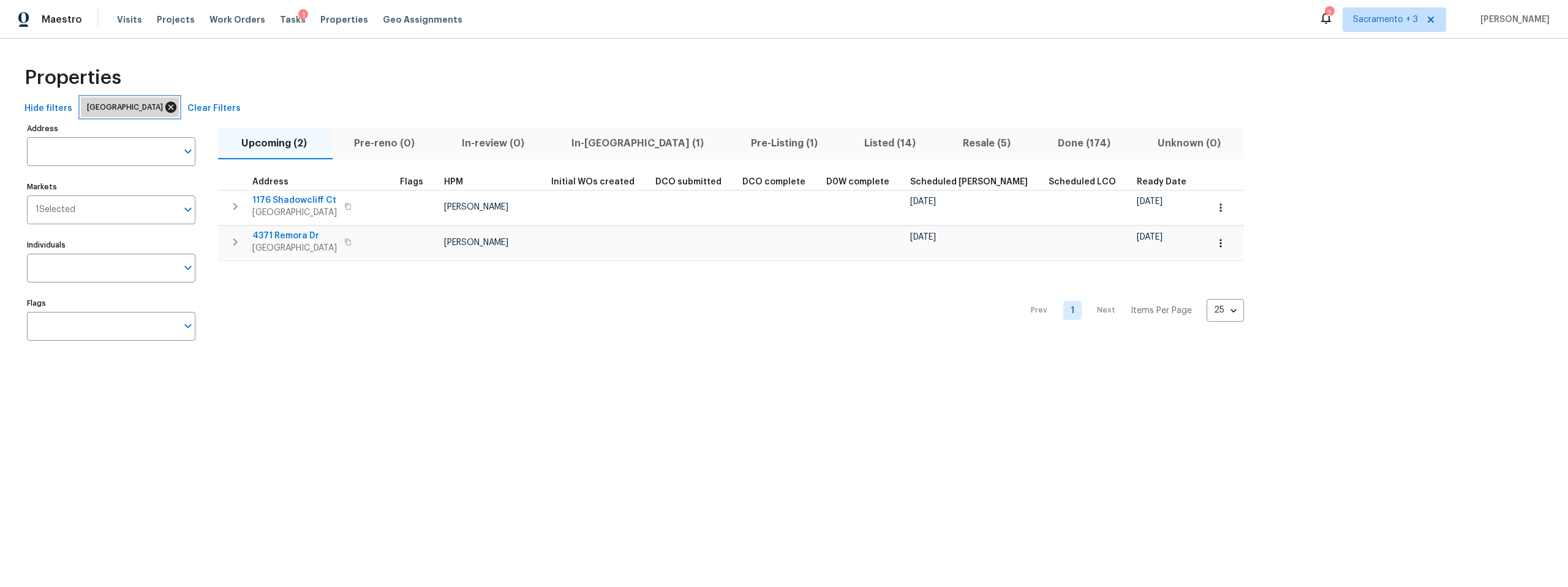
click at [171, 106] on icon at bounding box center [170, 107] width 11 height 11
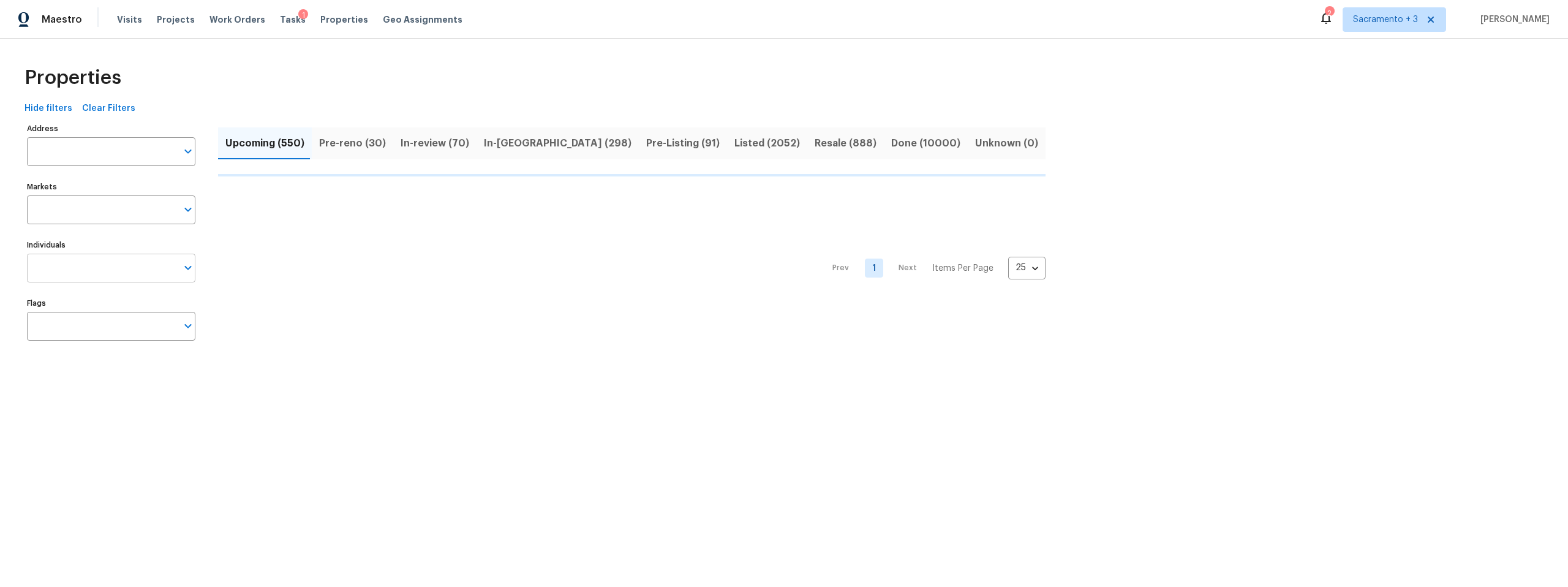
click at [118, 272] on input "Individuals" at bounding box center [102, 268] width 150 height 29
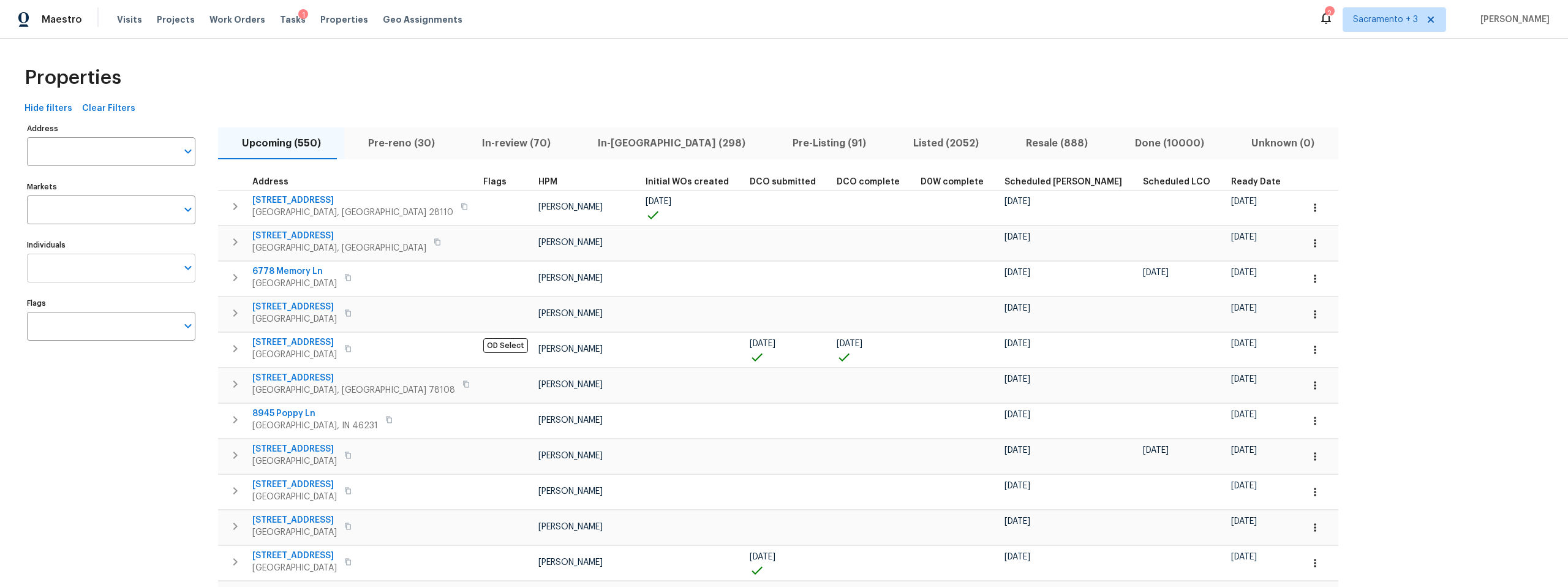
click at [118, 273] on input "Individuals" at bounding box center [102, 268] width 150 height 29
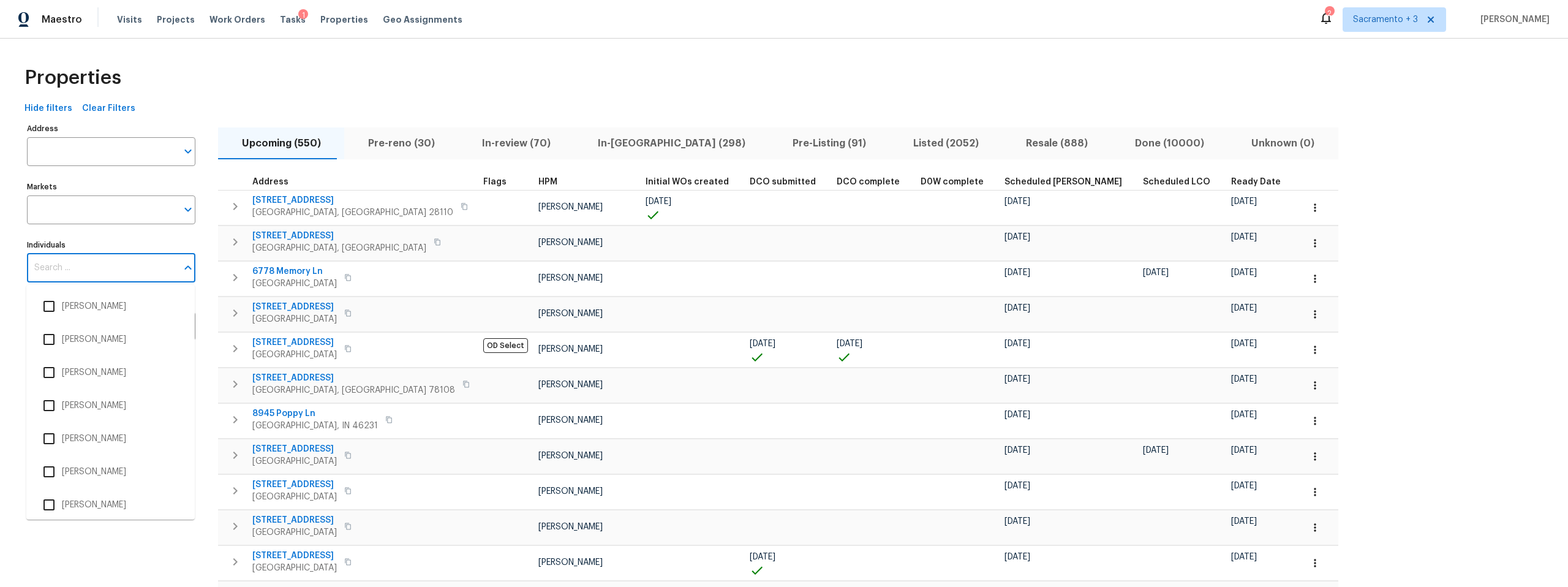
paste input "[PERSON_NAME]"
type input "[PERSON_NAME]"
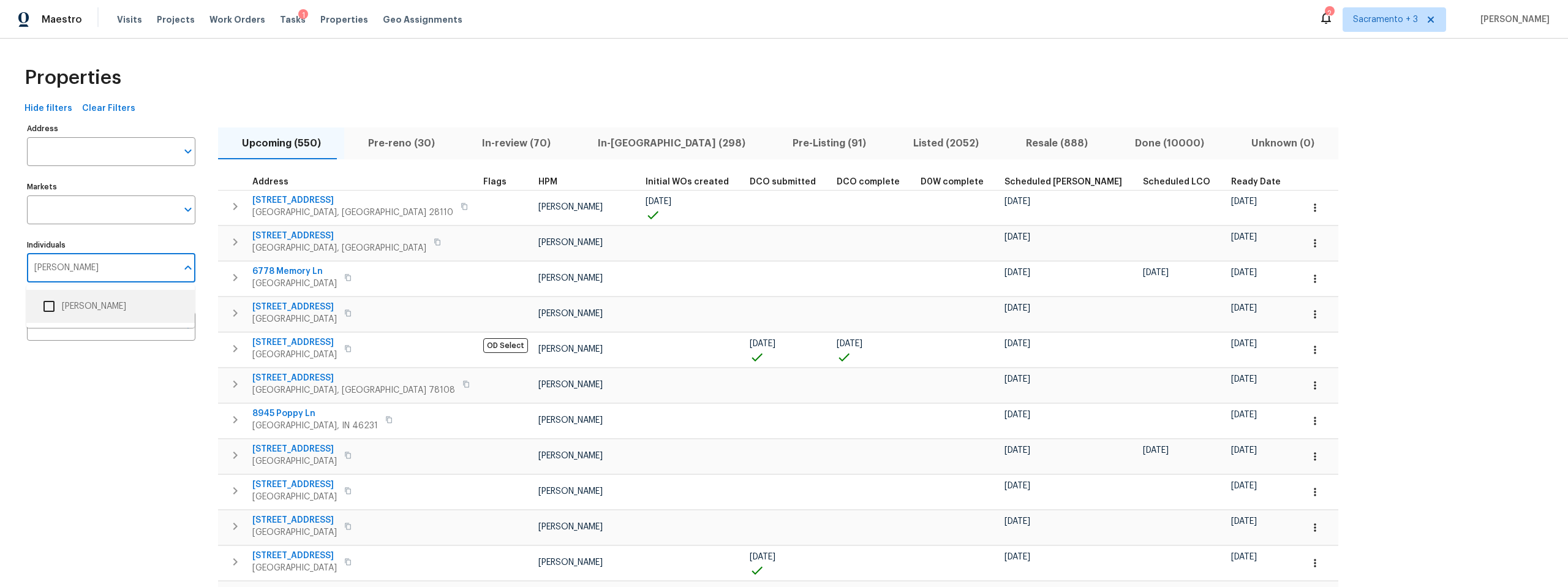
click at [113, 301] on li "[PERSON_NAME]" at bounding box center [110, 306] width 149 height 26
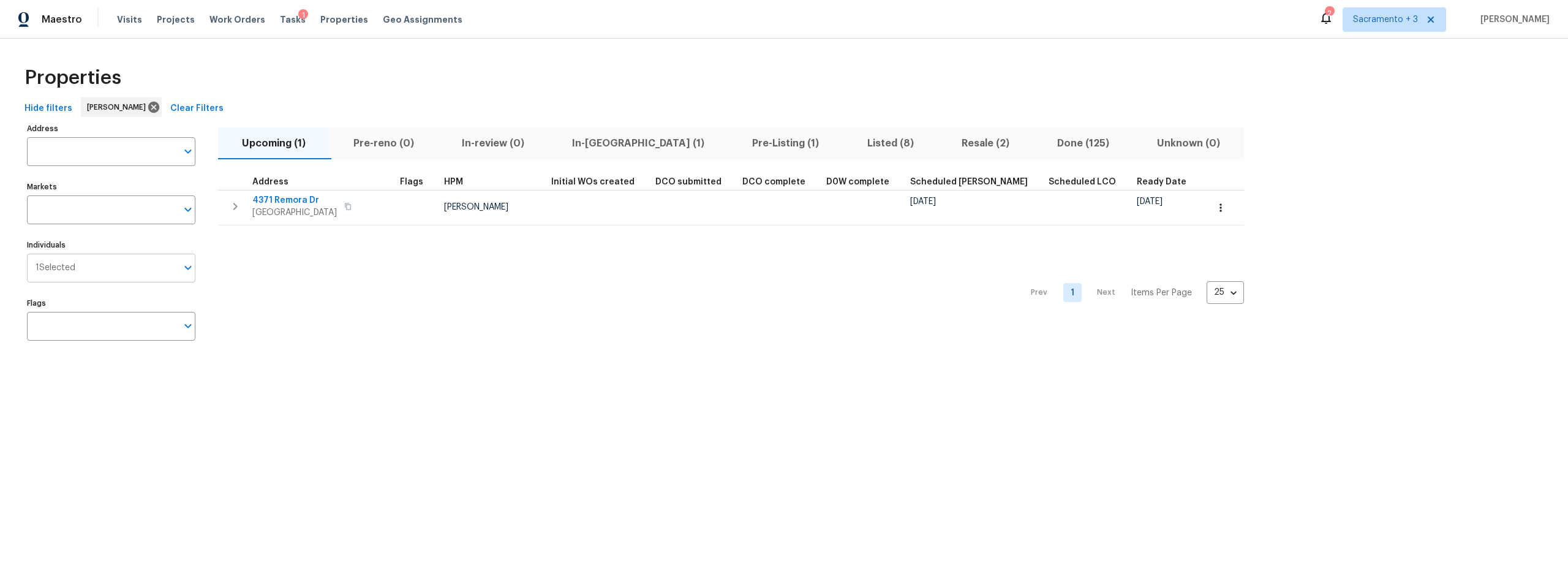
click at [75, 272] on span "1 Selected" at bounding box center [56, 268] width 40 height 11
click at [75, 272] on div "1 Selected Individuals" at bounding box center [111, 268] width 168 height 29
click at [75, 272] on span "1 Selected" at bounding box center [56, 268] width 40 height 11
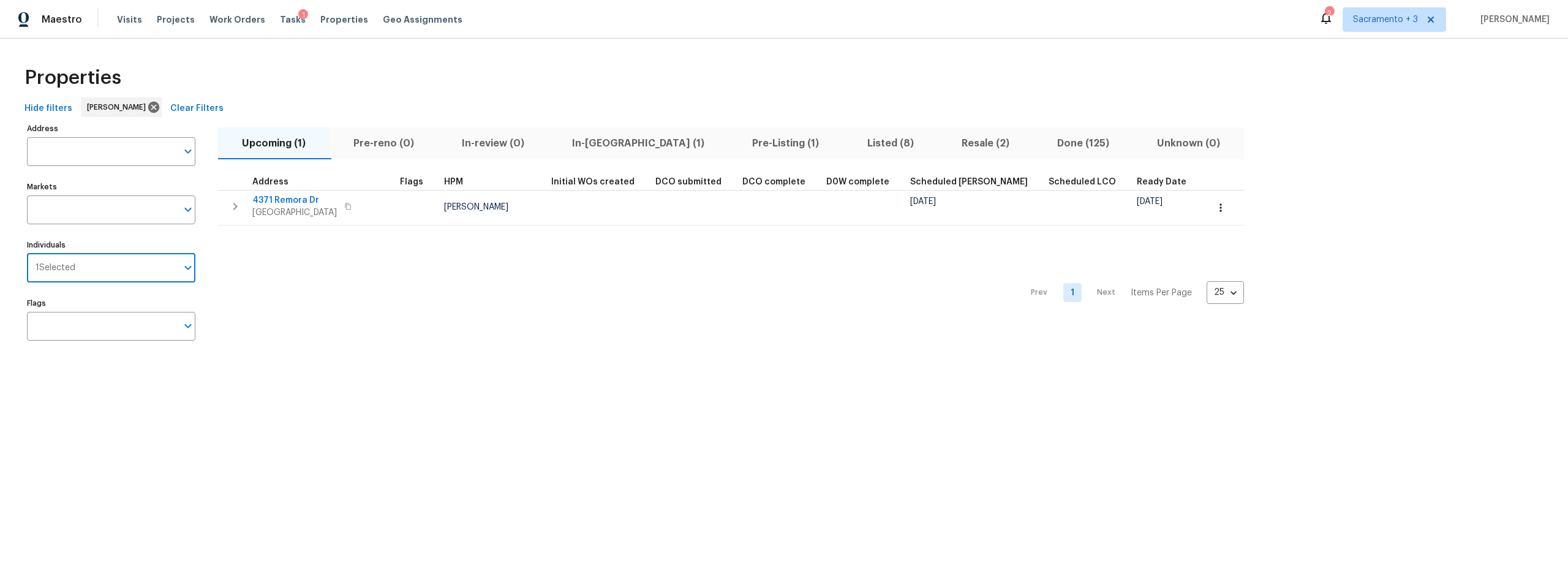
click at [69, 264] on span "1 Selected" at bounding box center [56, 268] width 40 height 11
click at [148, 103] on icon at bounding box center [153, 107] width 11 height 11
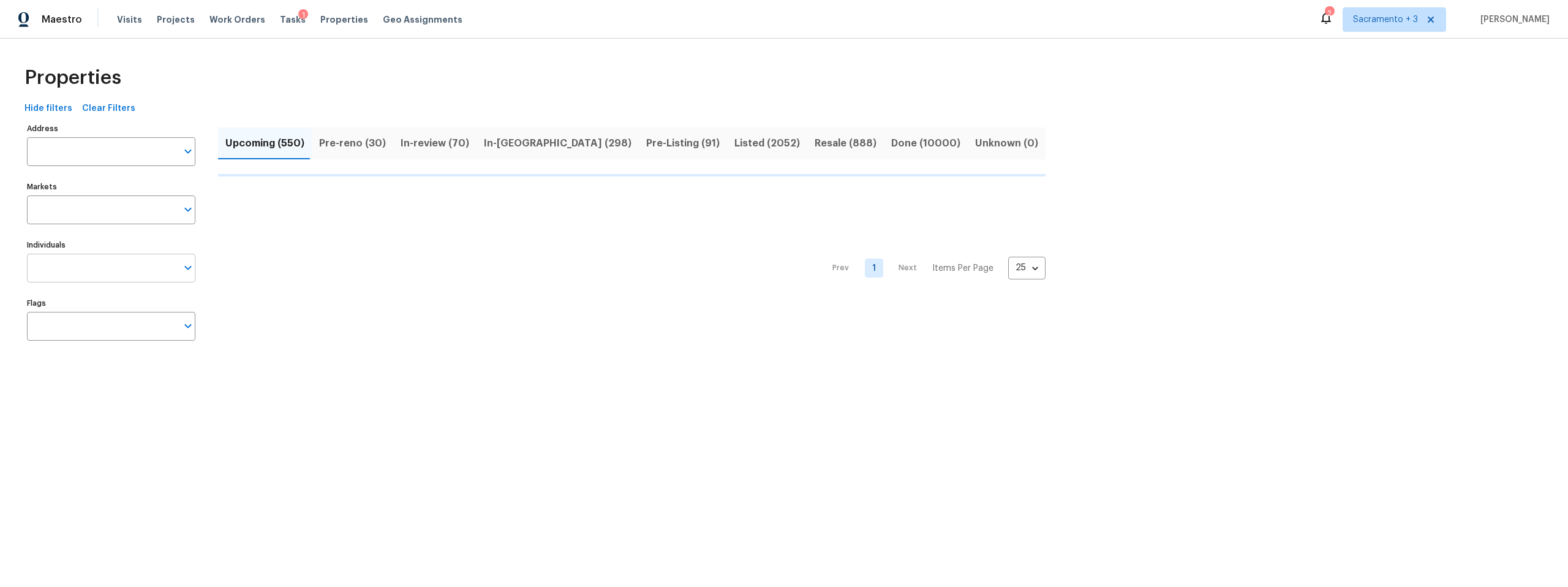
click at [89, 272] on input "Individuals" at bounding box center [102, 268] width 150 height 29
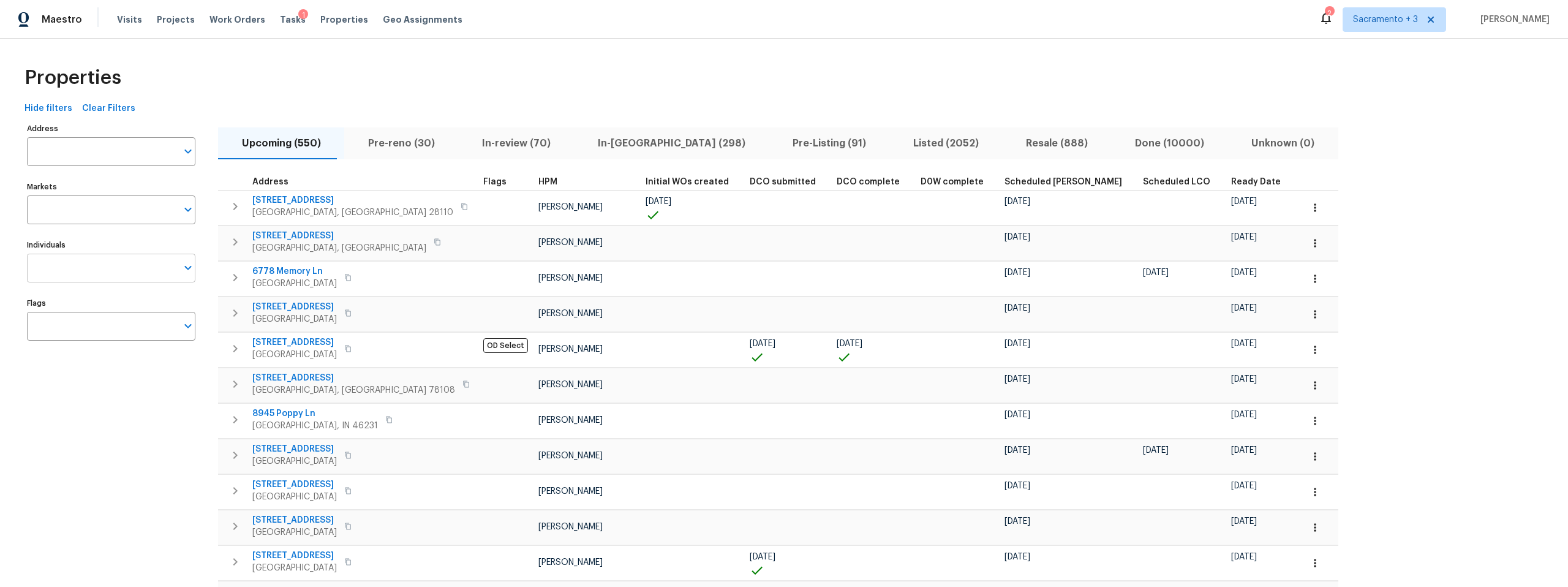
click at [85, 268] on input "Individuals" at bounding box center [102, 268] width 150 height 29
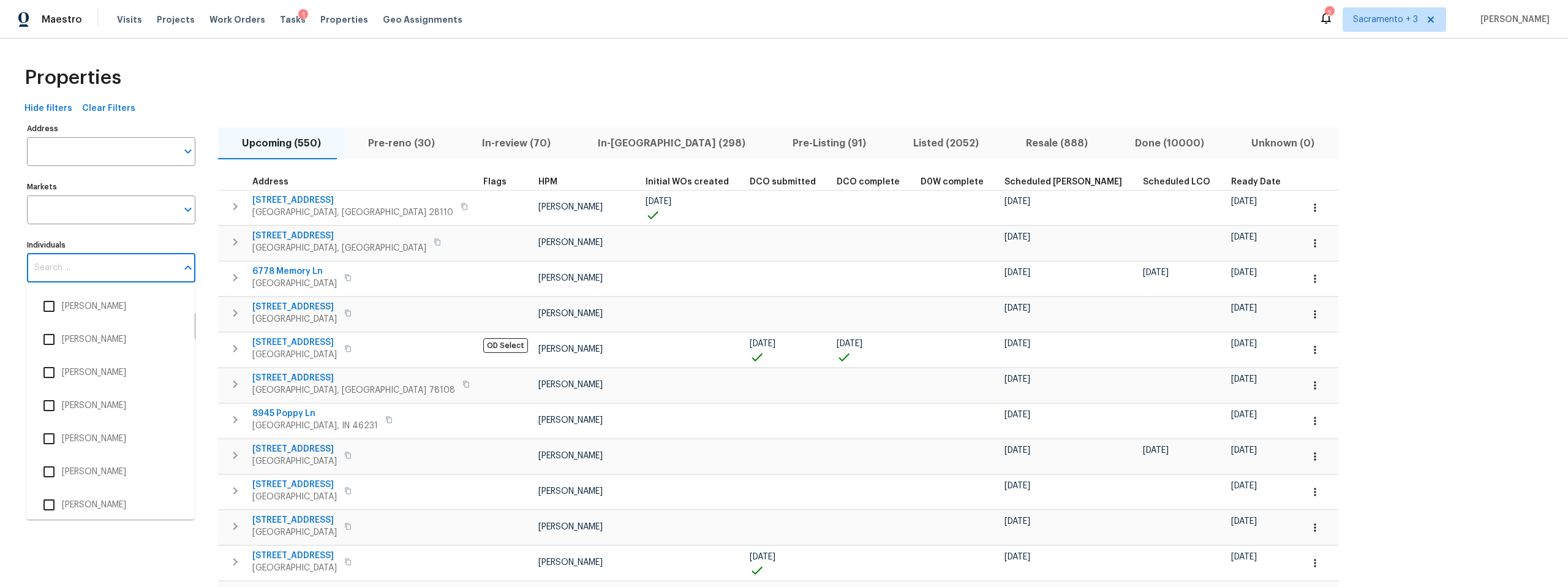
paste input "[PERSON_NAME]"
type input "[PERSON_NAME]"
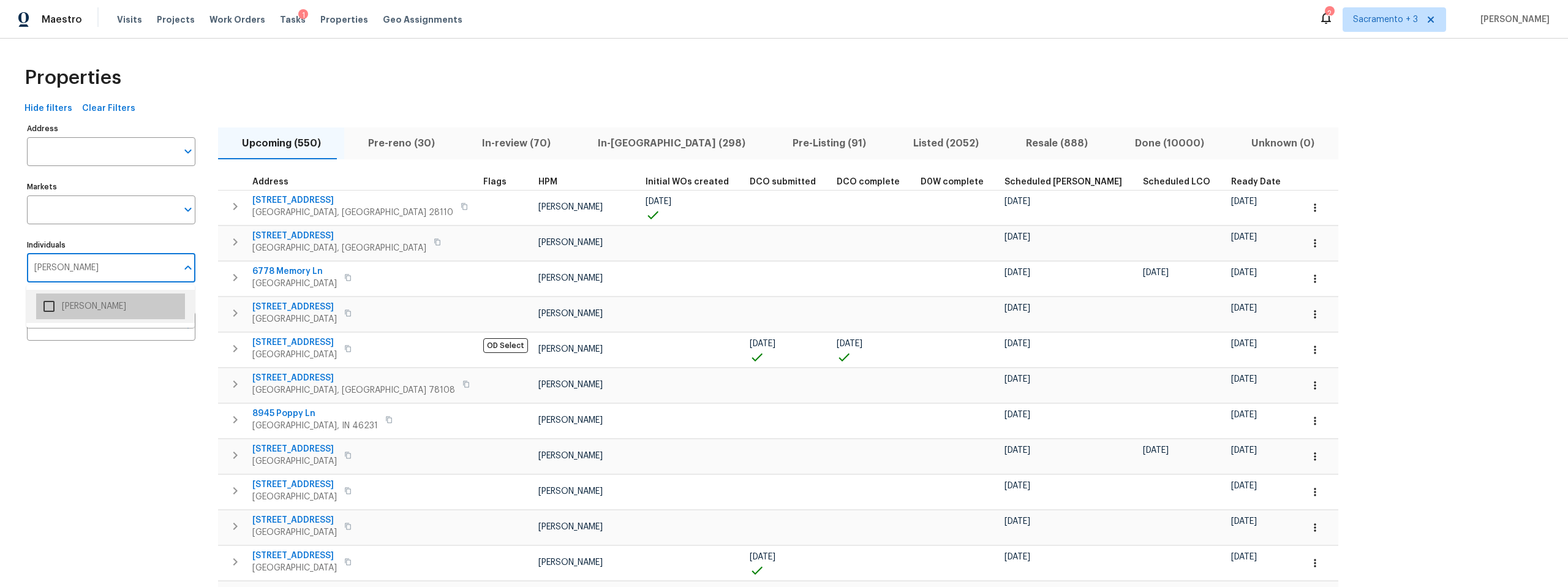
click at [71, 303] on li "[PERSON_NAME]" at bounding box center [110, 306] width 149 height 26
